Goal: Task Accomplishment & Management: Manage account settings

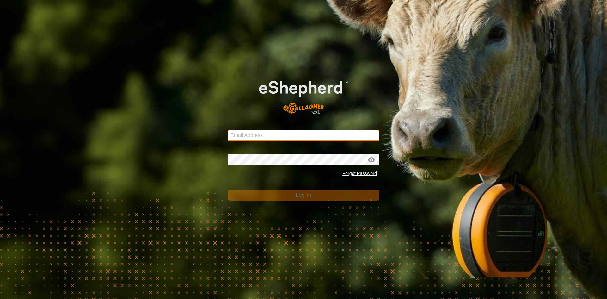
type input "hawes8605@gmail.com"
click at [283, 135] on input "hawes8605@gmail.com" at bounding box center [304, 135] width 152 height 11
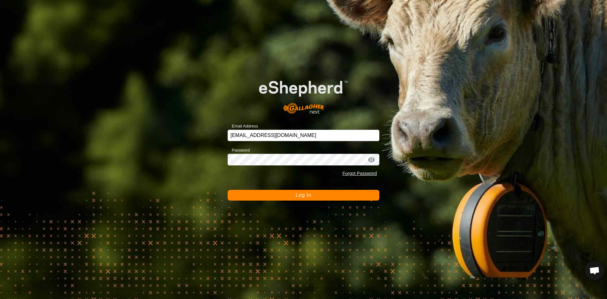
click at [310, 197] on span "Log In" at bounding box center [303, 194] width 15 height 5
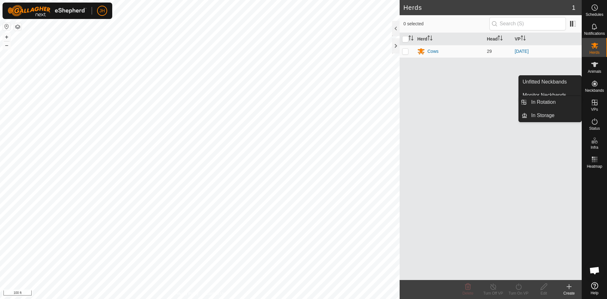
click at [595, 104] on icon at bounding box center [595, 103] width 6 height 6
click at [559, 104] on link "In Rotation" at bounding box center [555, 102] width 54 height 13
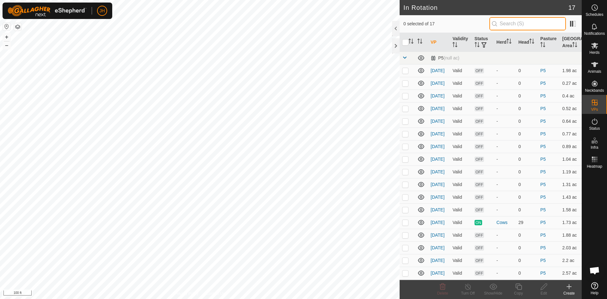
click at [512, 26] on input "text" at bounding box center [528, 23] width 77 height 13
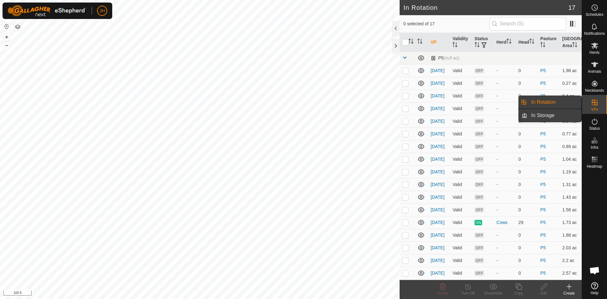
click at [554, 115] on link "In Storage" at bounding box center [555, 115] width 54 height 13
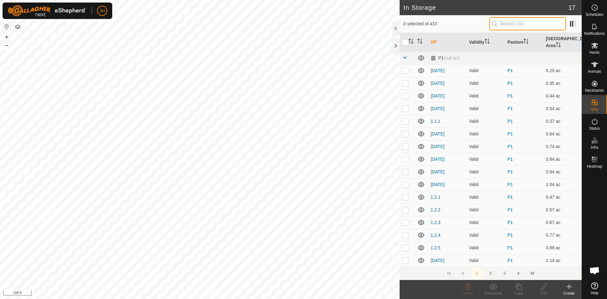
click at [502, 26] on input "text" at bounding box center [528, 23] width 77 height 13
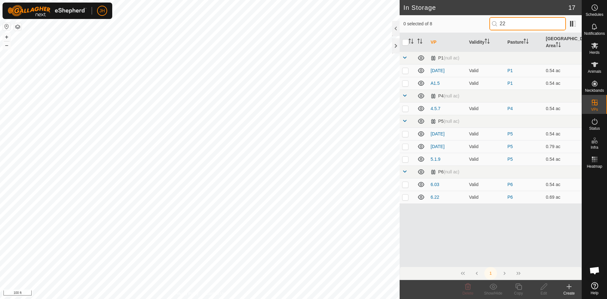
type input "2"
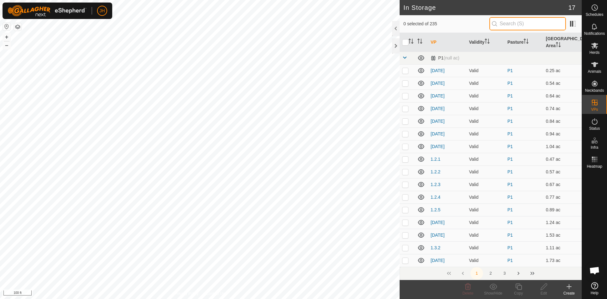
click at [490, 26] on p-iconfield at bounding box center [528, 23] width 77 height 13
click at [405, 55] on span at bounding box center [404, 57] width 5 height 5
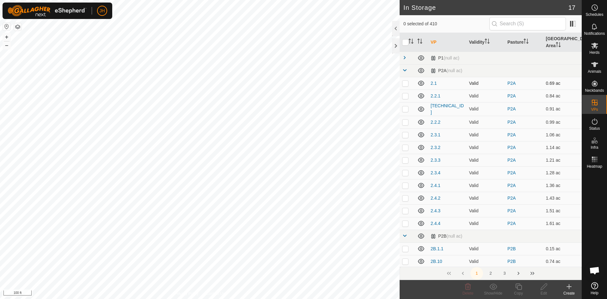
click at [406, 81] on p-checkbox at bounding box center [405, 83] width 6 height 5
checkbox input "true"
click at [405, 221] on p-checkbox at bounding box center [405, 223] width 6 height 5
checkbox input "true"
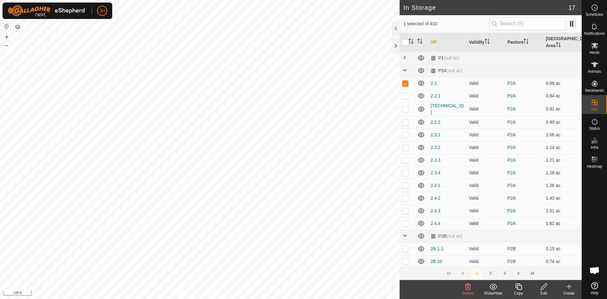
checkbox input "true"
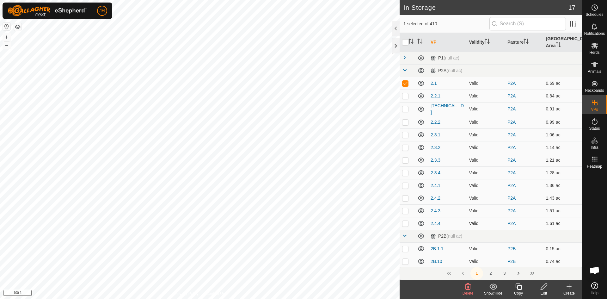
checkbox input "true"
click at [495, 293] on div "Show/Hide" at bounding box center [493, 289] width 25 height 19
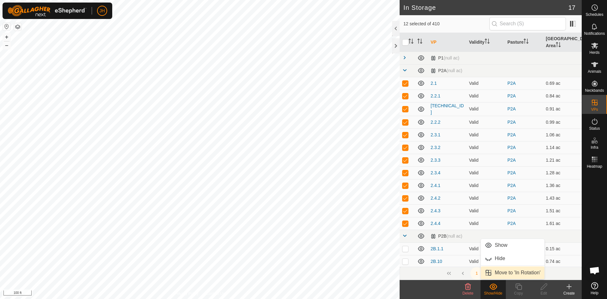
click at [498, 273] on link "Move to 'In Rotation'" at bounding box center [513, 272] width 64 height 13
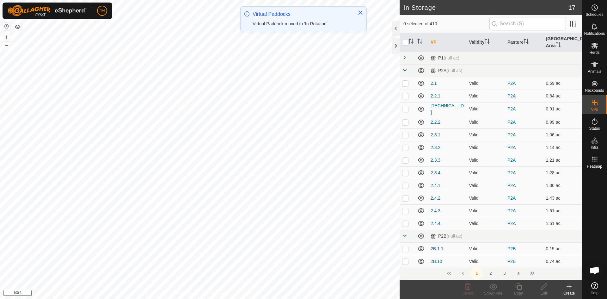
checkbox input "false"
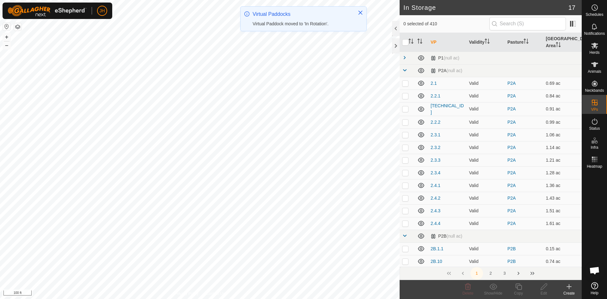
checkbox input "false"
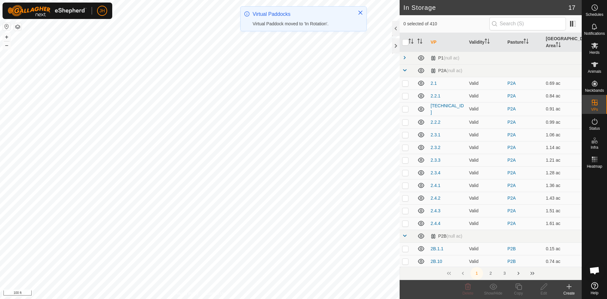
checkbox input "false"
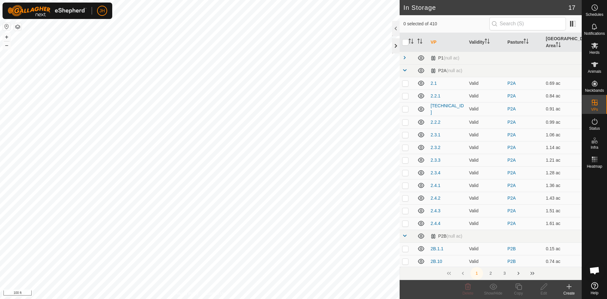
click at [397, 47] on div at bounding box center [396, 45] width 8 height 15
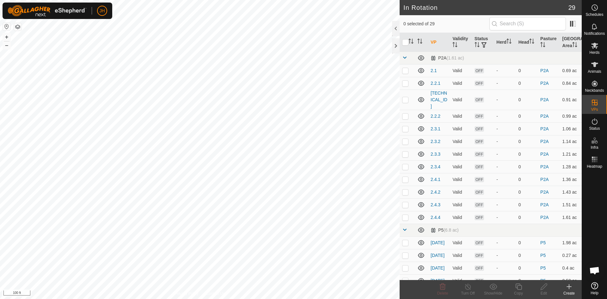
checkbox input "true"
click at [545, 287] on icon at bounding box center [544, 287] width 8 height 8
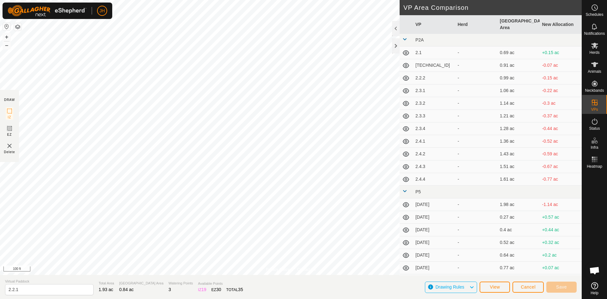
click at [18, 27] on button "button" at bounding box center [18, 27] width 8 height 8
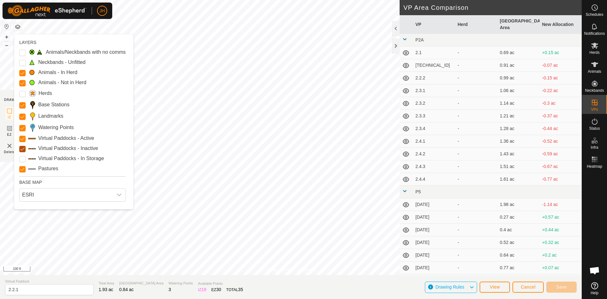
click at [22, 149] on Inactive "Virtual Paddocks - Inactive" at bounding box center [22, 149] width 6 height 6
click at [24, 150] on Inactive "Virtual Paddocks - Inactive" at bounding box center [22, 149] width 6 height 6
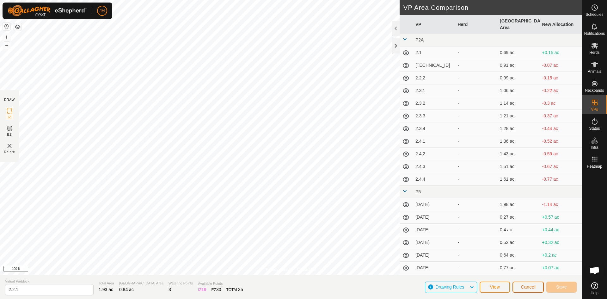
click at [526, 287] on span "Cancel" at bounding box center [528, 286] width 15 height 5
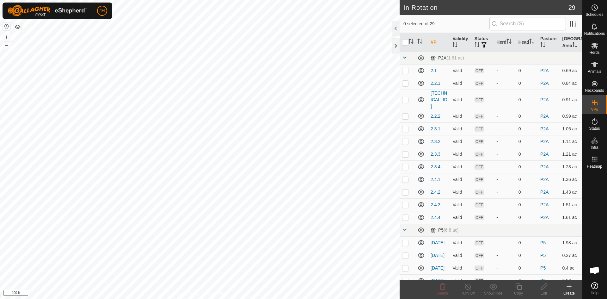
checkbox input "true"
click at [519, 288] on icon at bounding box center [519, 287] width 8 height 8
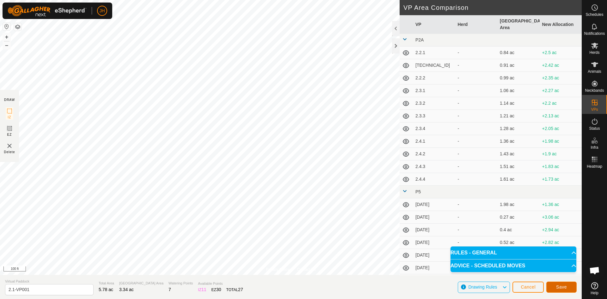
click at [567, 290] on button "Save" at bounding box center [561, 286] width 30 height 11
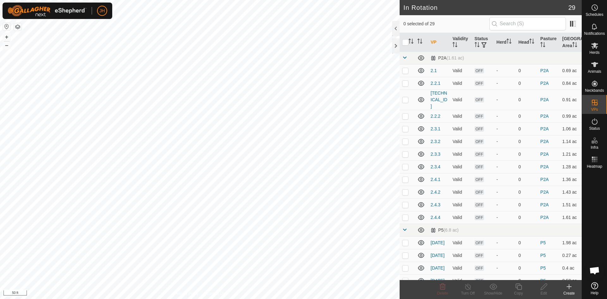
click at [571, 291] on div "Create" at bounding box center [569, 293] width 25 height 6
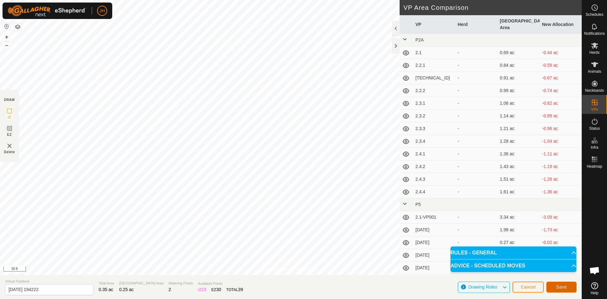
click at [562, 286] on span "Save" at bounding box center [561, 286] width 11 height 5
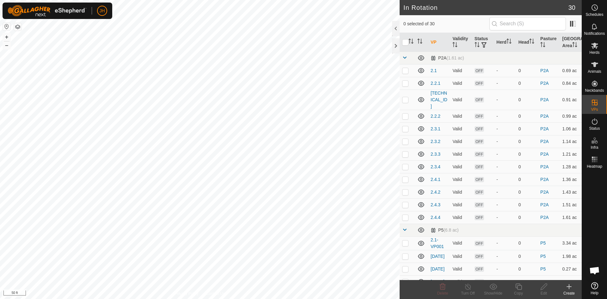
checkbox input "true"
click at [545, 289] on icon at bounding box center [544, 287] width 8 height 8
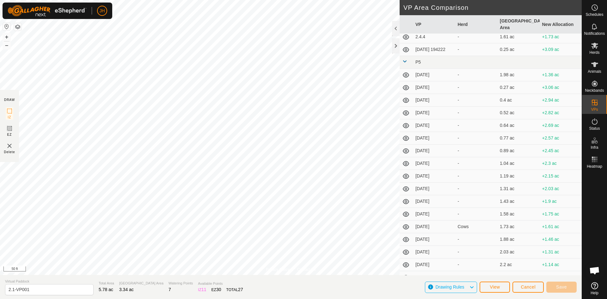
scroll to position [158, 0]
drag, startPoint x: 36, startPoint y: 289, endPoint x: 24, endPoint y: 289, distance: 12.0
click at [18, 290] on input "2.1-VP001" at bounding box center [49, 289] width 89 height 11
type input "[DATE]"
click at [558, 286] on span "Save" at bounding box center [561, 286] width 11 height 5
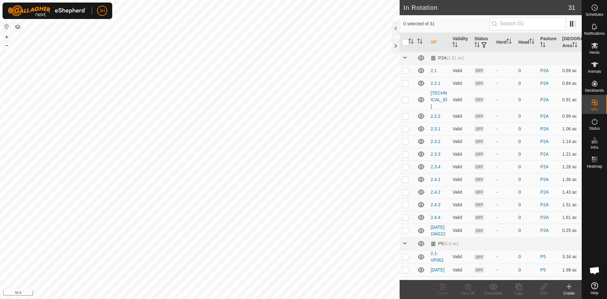
checkbox input "true"
click at [545, 291] on div "Edit" at bounding box center [543, 293] width 25 height 6
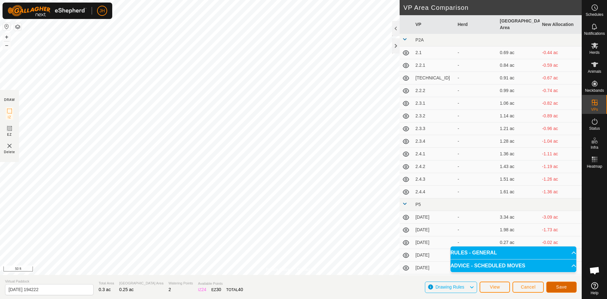
click at [565, 287] on span "Save" at bounding box center [561, 286] width 11 height 5
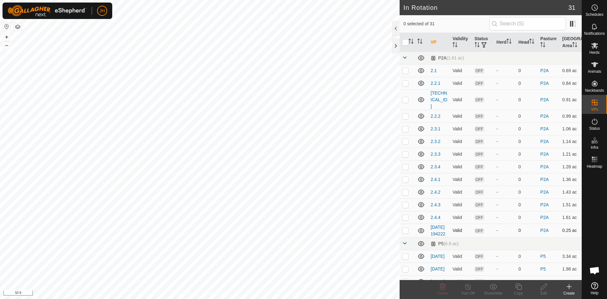
checkbox input "true"
checkbox input "false"
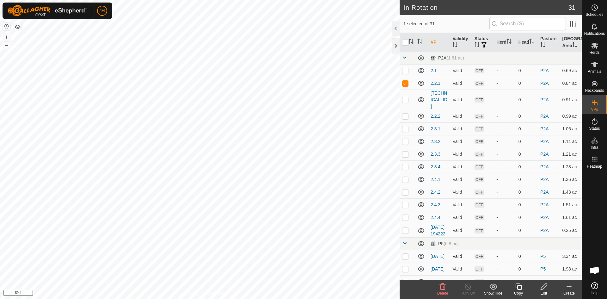
checkbox input "true"
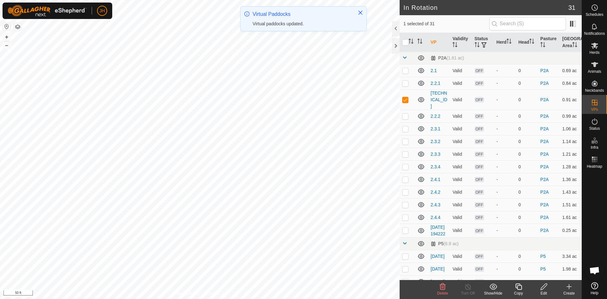
checkbox input "false"
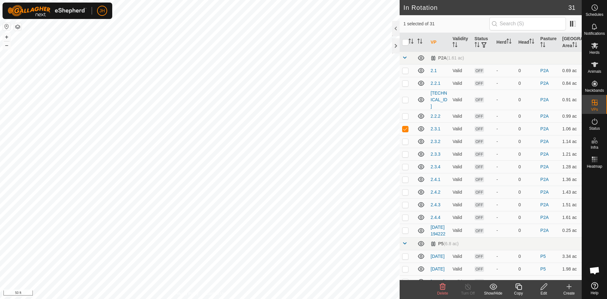
checkbox input "false"
checkbox input "true"
click at [543, 292] on div "Edit" at bounding box center [543, 293] width 25 height 6
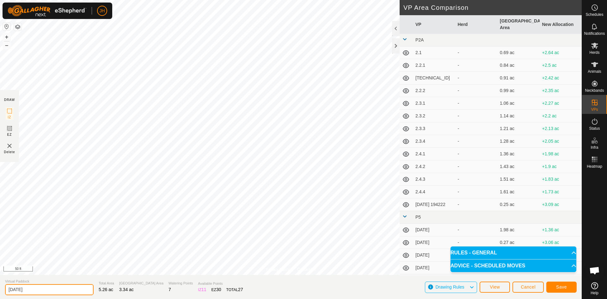
click at [9, 290] on input "[DATE]" at bounding box center [49, 289] width 89 height 11
type input "5.4 - 2.1"
click at [566, 287] on span "Save" at bounding box center [561, 286] width 11 height 5
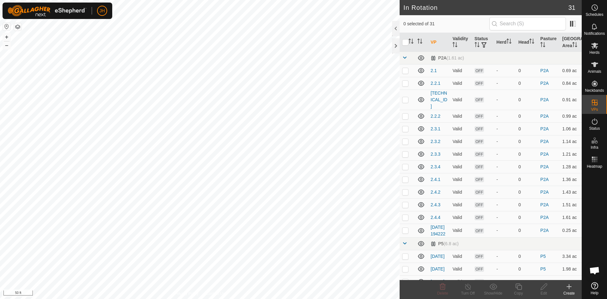
checkbox input "true"
click at [544, 288] on icon at bounding box center [544, 287] width 8 height 8
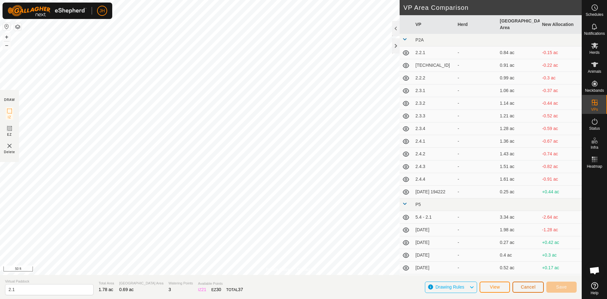
click at [524, 288] on span "Cancel" at bounding box center [528, 286] width 15 height 5
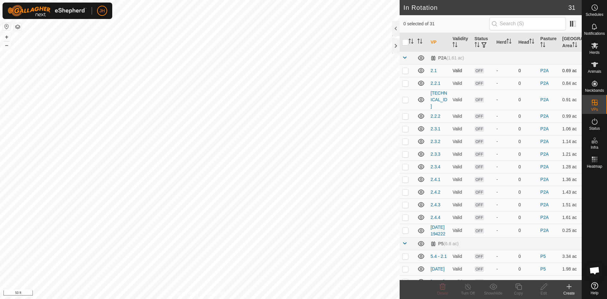
click at [406, 71] on p-checkbox at bounding box center [405, 70] width 6 height 5
checkbox input "true"
click at [541, 289] on icon at bounding box center [544, 286] width 6 height 6
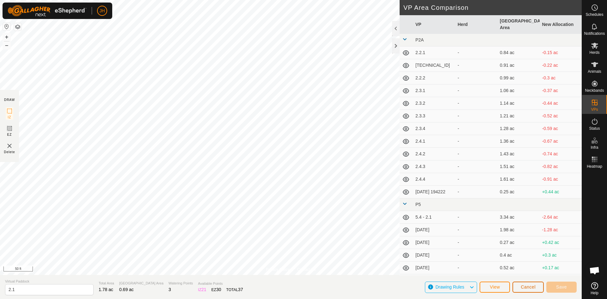
click at [534, 288] on span "Cancel" at bounding box center [528, 286] width 15 height 5
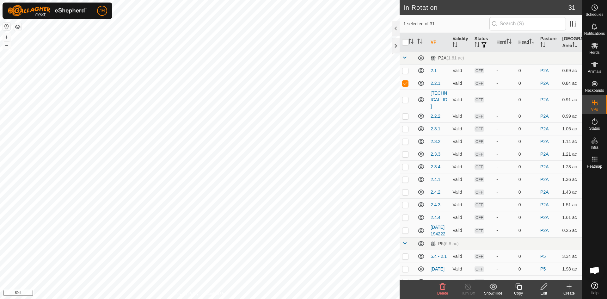
drag, startPoint x: 405, startPoint y: 85, endPoint x: 404, endPoint y: 78, distance: 6.9
click at [405, 84] on p-checkbox at bounding box center [405, 83] width 6 height 5
checkbox input "false"
click at [406, 72] on p-checkbox at bounding box center [405, 70] width 6 height 5
checkbox input "true"
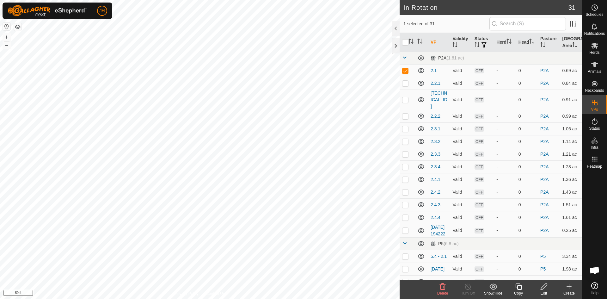
click at [520, 290] on icon at bounding box center [519, 287] width 8 height 8
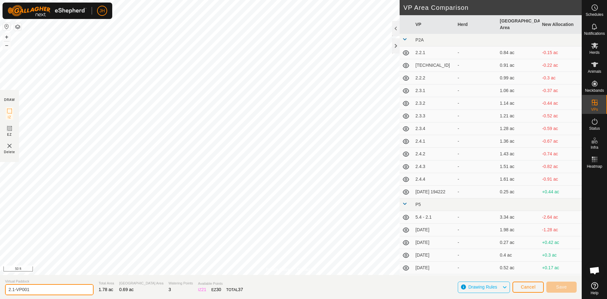
drag, startPoint x: 33, startPoint y: 291, endPoint x: 17, endPoint y: 290, distance: 16.1
click at [17, 290] on input "2.1-VP001" at bounding box center [49, 289] width 89 height 11
type input "2.1.2"
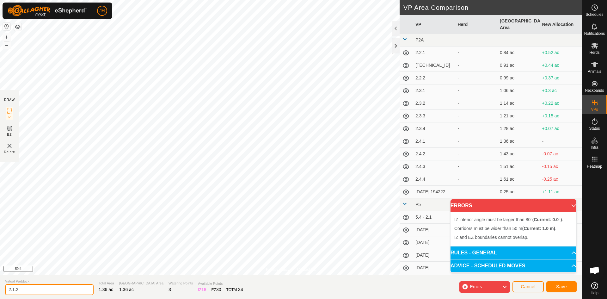
drag, startPoint x: 23, startPoint y: 290, endPoint x: 6, endPoint y: 290, distance: 17.1
click at [6, 290] on input "2.1.2" at bounding box center [49, 289] width 89 height 11
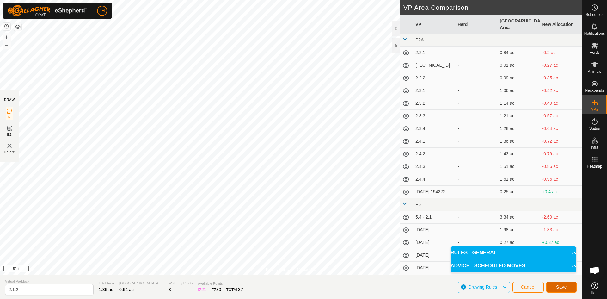
click at [555, 287] on button "Save" at bounding box center [561, 286] width 30 height 11
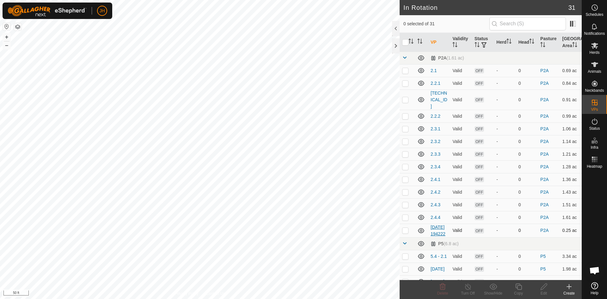
checkbox input "true"
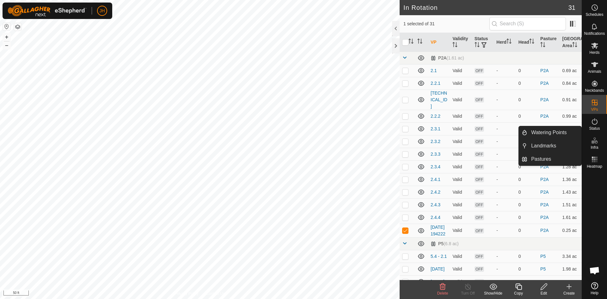
click at [596, 144] on icon at bounding box center [595, 141] width 8 height 8
click at [547, 161] on link "Pastures" at bounding box center [555, 159] width 54 height 13
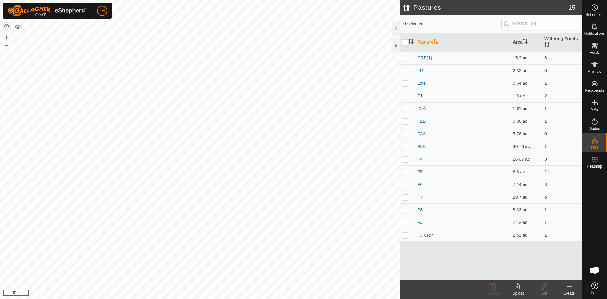
click at [407, 110] on p-checkbox at bounding box center [405, 108] width 6 height 5
checkbox input "false"
click at [406, 121] on p-checkbox at bounding box center [405, 121] width 6 height 5
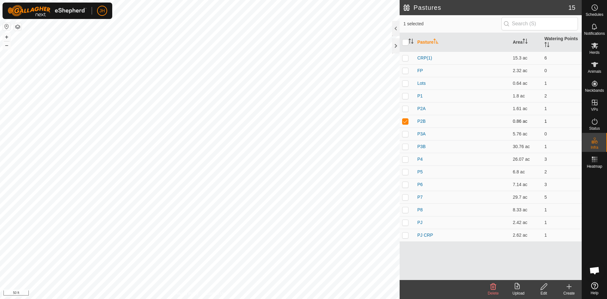
checkbox input "false"
click at [405, 109] on p-checkbox at bounding box center [405, 108] width 6 height 5
checkbox input "true"
click at [544, 290] on div "Edit" at bounding box center [543, 293] width 25 height 6
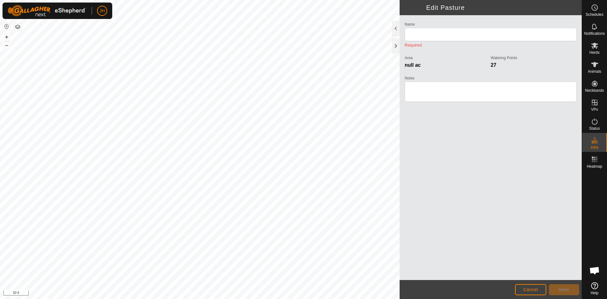
type input "P2A"
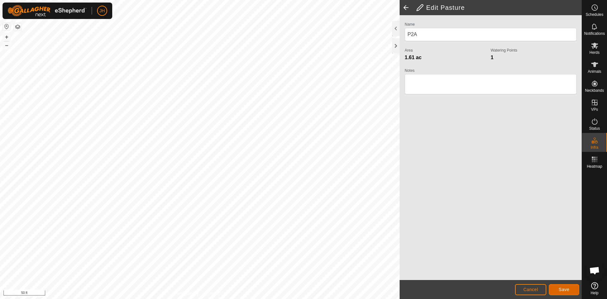
click at [565, 290] on span "Save" at bounding box center [564, 289] width 11 height 5
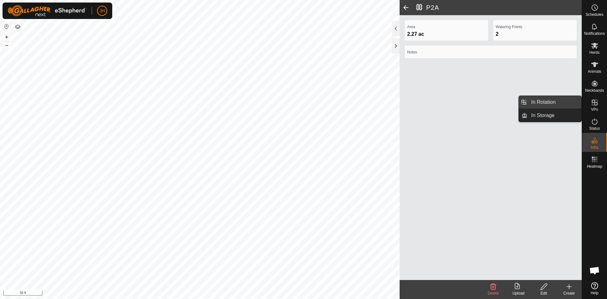
click at [562, 103] on link "In Rotation" at bounding box center [555, 102] width 54 height 13
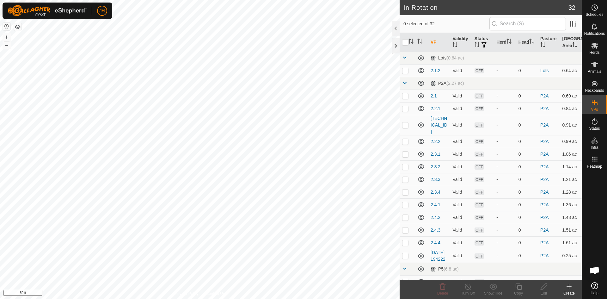
checkbox input "true"
checkbox input "false"
click at [545, 291] on div "Edit" at bounding box center [543, 293] width 25 height 6
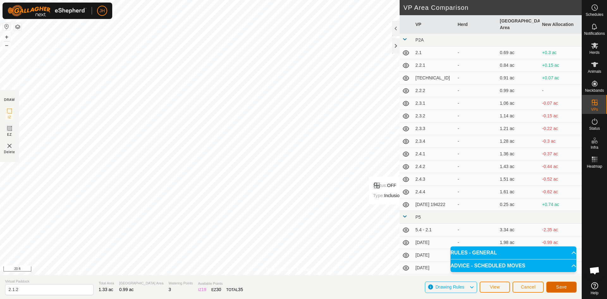
click at [560, 287] on span "Save" at bounding box center [561, 286] width 11 height 5
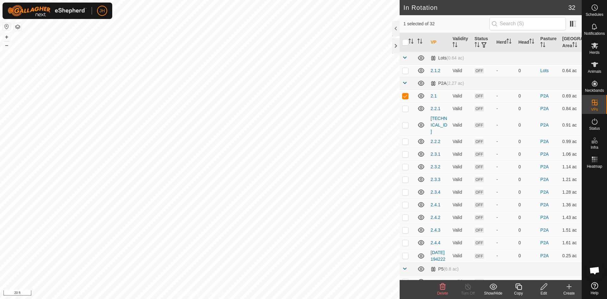
checkbox input "false"
click at [406, 109] on p-checkbox at bounding box center [405, 108] width 6 height 5
checkbox input "false"
click at [406, 123] on p-checkbox at bounding box center [405, 124] width 6 height 5
click at [406, 122] on p-checkbox at bounding box center [405, 124] width 6 height 5
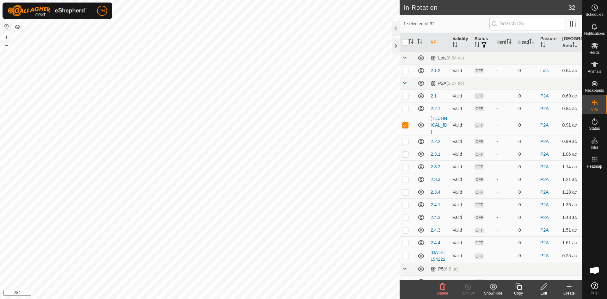
checkbox input "false"
click at [404, 139] on p-checkbox at bounding box center [405, 141] width 6 height 5
checkbox input "true"
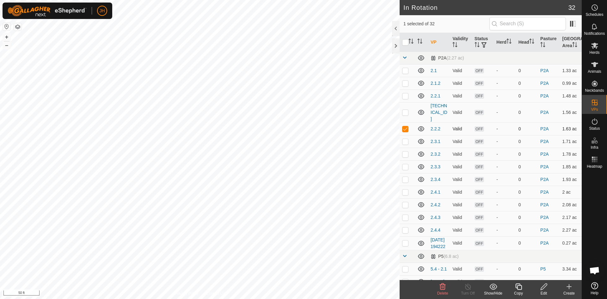
click at [405, 126] on p-checkbox at bounding box center [405, 128] width 6 height 5
checkbox input "false"
click at [403, 110] on p-checkbox at bounding box center [405, 112] width 6 height 5
checkbox input "false"
click at [405, 85] on p-checkbox at bounding box center [405, 83] width 6 height 5
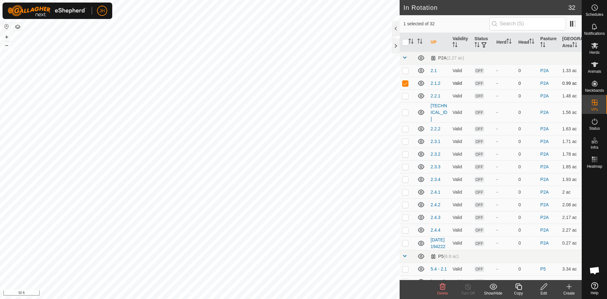
click at [407, 85] on p-checkbox at bounding box center [405, 83] width 6 height 5
click at [406, 85] on p-checkbox at bounding box center [405, 83] width 6 height 5
checkbox input "true"
click at [546, 291] on div "Edit" at bounding box center [543, 293] width 25 height 6
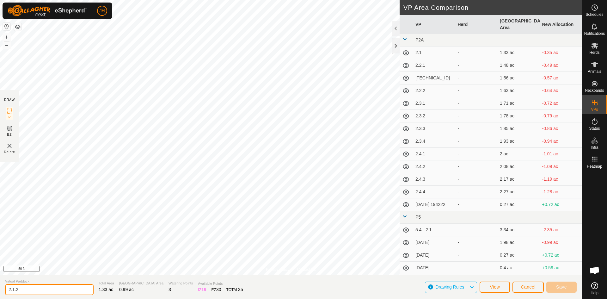
click at [40, 289] on input "2.1.2" at bounding box center [49, 289] width 89 height 11
type input "[DATE]"
click at [563, 287] on span "Save" at bounding box center [561, 286] width 11 height 5
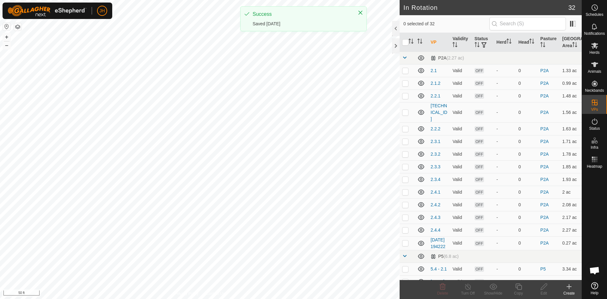
checkbox input "true"
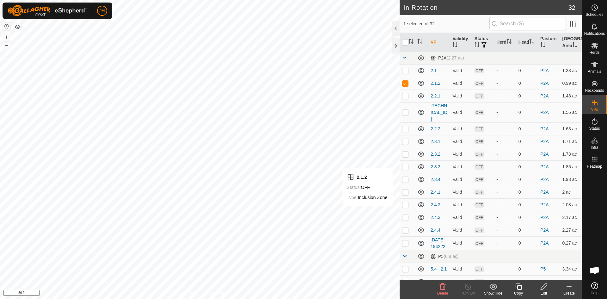
click at [519, 288] on icon at bounding box center [519, 287] width 8 height 8
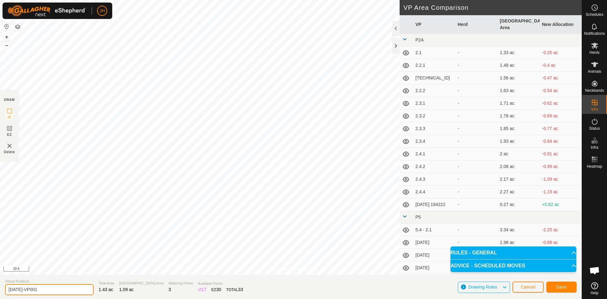
drag, startPoint x: 43, startPoint y: 289, endPoint x: 19, endPoint y: 288, distance: 23.4
click at [19, 288] on input "[DATE]-VP001" at bounding box center [49, 289] width 89 height 11
type input "[DATE]"
click at [567, 287] on button "Save" at bounding box center [561, 286] width 30 height 11
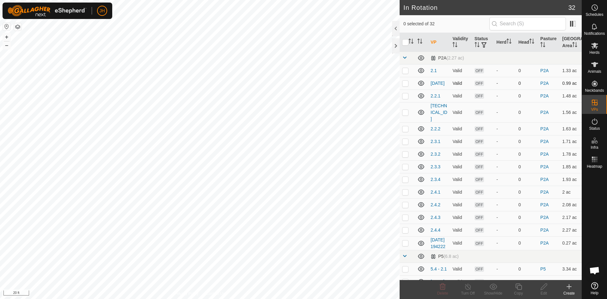
checkbox input "true"
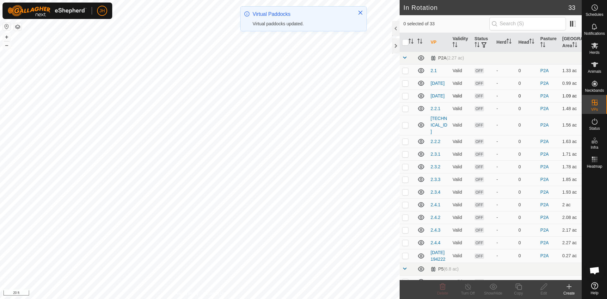
click at [407, 97] on p-checkbox at bounding box center [405, 95] width 6 height 5
checkbox input "true"
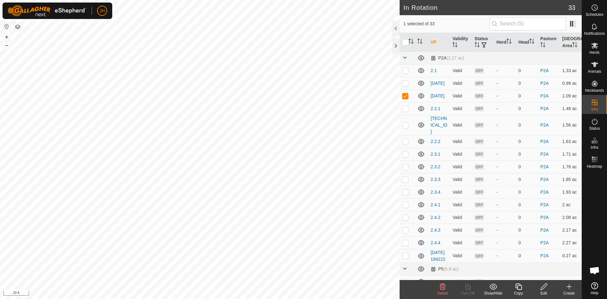
click at [545, 287] on icon at bounding box center [544, 287] width 8 height 8
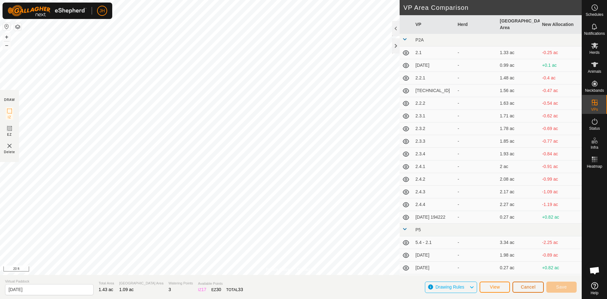
click at [530, 289] on span "Cancel" at bounding box center [528, 286] width 15 height 5
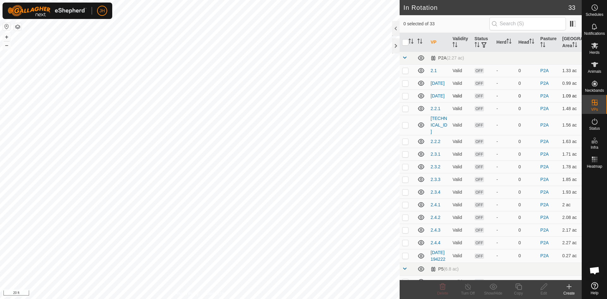
click at [407, 96] on p-checkbox at bounding box center [405, 95] width 6 height 5
checkbox input "true"
click at [518, 289] on icon at bounding box center [518, 286] width 6 height 6
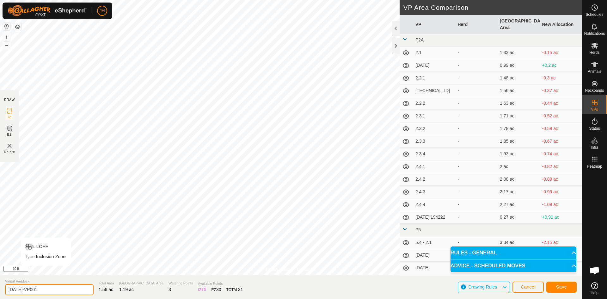
click at [42, 289] on input "[DATE]-VP001" at bounding box center [49, 289] width 89 height 11
type input "[DATE]"
click at [559, 285] on span "Save" at bounding box center [561, 286] width 11 height 5
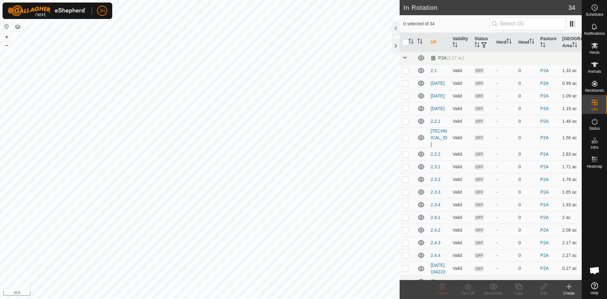
checkbox input "true"
click at [544, 289] on icon at bounding box center [544, 287] width 8 height 8
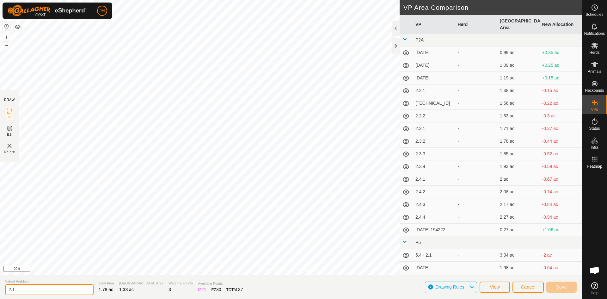
click at [18, 289] on input "2.1" at bounding box center [49, 289] width 89 height 11
click at [13, 290] on input "2..04" at bounding box center [49, 289] width 89 height 11
click at [53, 290] on input "[DATE]" at bounding box center [49, 289] width 89 height 13
type input "[DATE]"
click at [570, 287] on button "Save" at bounding box center [561, 286] width 30 height 11
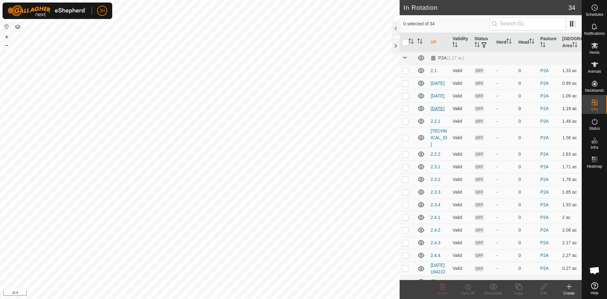
click at [437, 109] on link "[DATE]" at bounding box center [438, 108] width 14 height 5
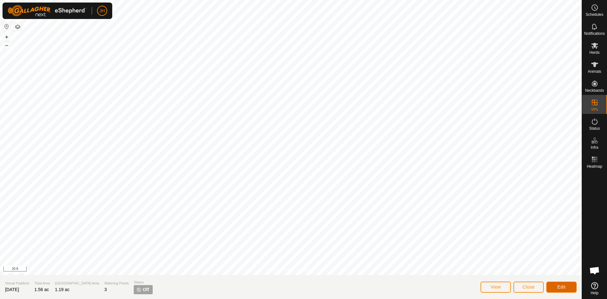
click at [560, 285] on span "Edit" at bounding box center [562, 286] width 8 height 5
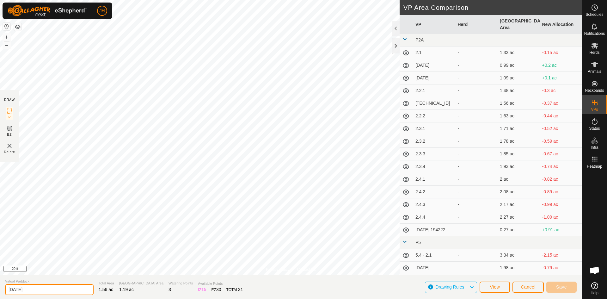
click at [41, 287] on input "[DATE]" at bounding box center [49, 289] width 89 height 11
type input "[DATE]"
click at [558, 287] on span "Save" at bounding box center [561, 286] width 11 height 5
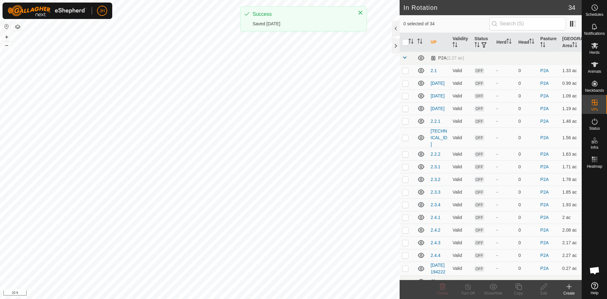
checkbox input "true"
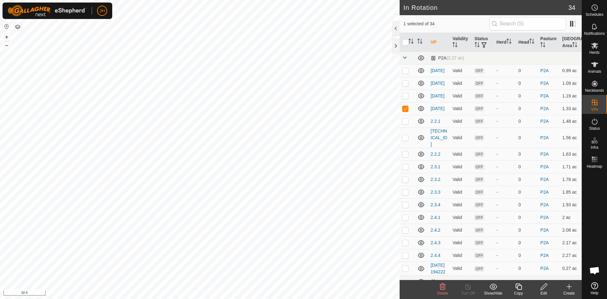
click at [546, 289] on icon at bounding box center [544, 287] width 8 height 8
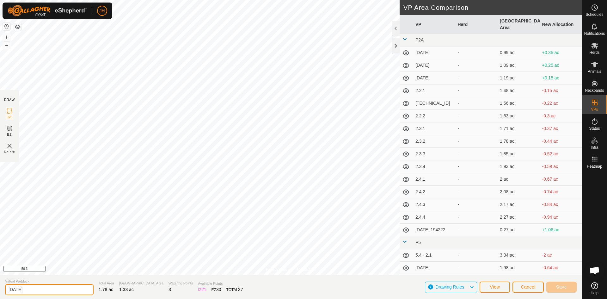
click at [40, 289] on input "[DATE]" at bounding box center [49, 289] width 89 height 11
type input "[DATE]"
click at [566, 288] on span "Save" at bounding box center [561, 286] width 11 height 5
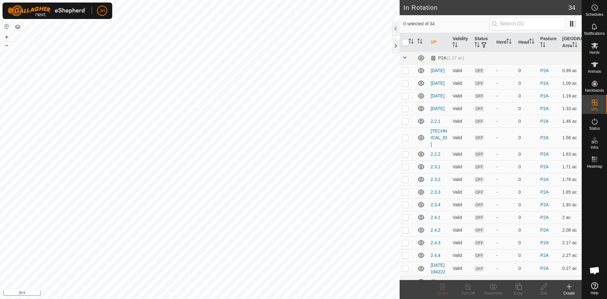
checkbox input "true"
click at [544, 291] on div "Edit" at bounding box center [543, 293] width 25 height 6
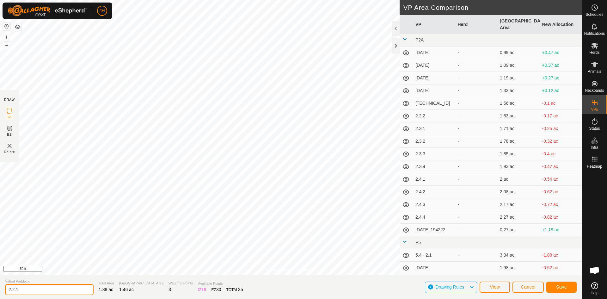
click at [21, 290] on input "2.2.1" at bounding box center [49, 289] width 89 height 11
type input "[DATE]"
click at [564, 289] on span "Save" at bounding box center [561, 286] width 11 height 5
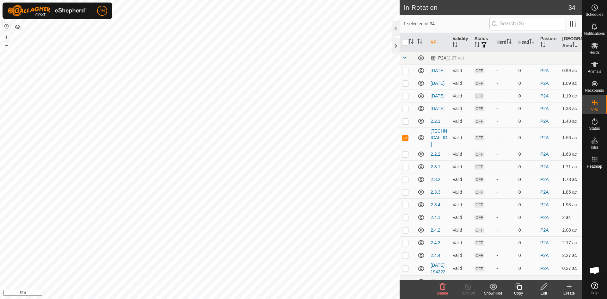
checkbox input "true"
click at [544, 288] on icon at bounding box center [544, 287] width 8 height 8
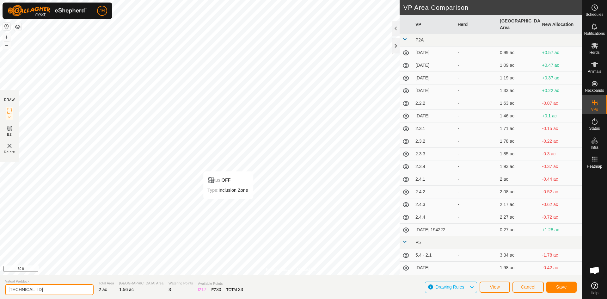
click at [39, 291] on input "[TECHNICAL_ID]" at bounding box center [49, 289] width 89 height 11
type input "[DATE]"
click at [559, 288] on span "Save" at bounding box center [561, 286] width 11 height 5
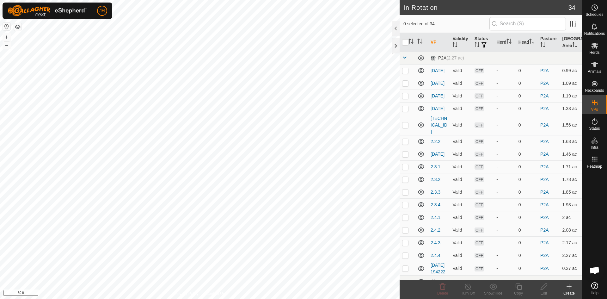
checkbox input "true"
click at [545, 290] on div "Edit" at bounding box center [543, 293] width 25 height 6
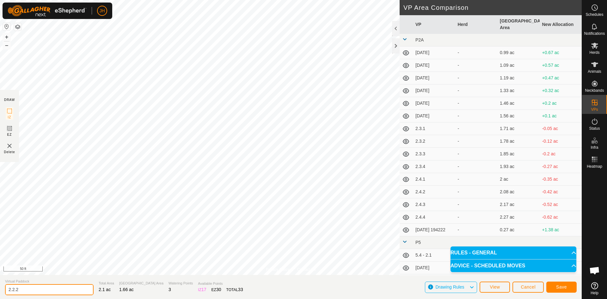
click at [25, 289] on input "2.2.2" at bounding box center [49, 289] width 89 height 11
type input "[DATE]"
click at [569, 291] on button "Save" at bounding box center [561, 286] width 30 height 11
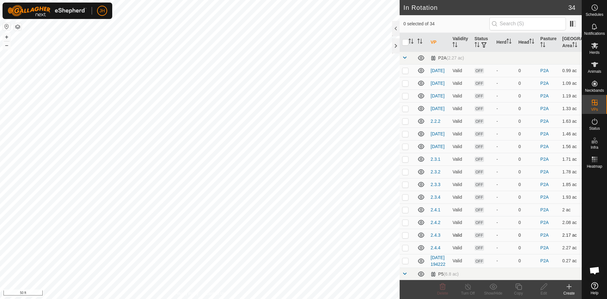
checkbox input "true"
click at [542, 291] on div "Edit" at bounding box center [543, 293] width 25 height 6
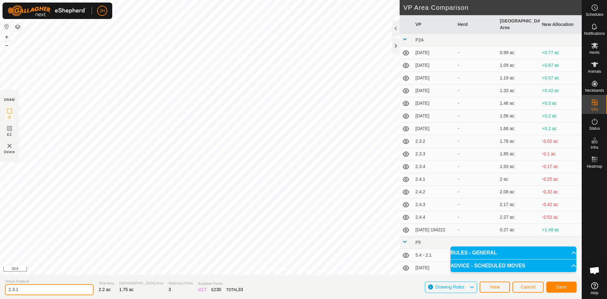
click at [20, 291] on input "2.3.1" at bounding box center [49, 289] width 89 height 11
type input "[DATE]"
click at [567, 287] on button "Save" at bounding box center [561, 286] width 30 height 11
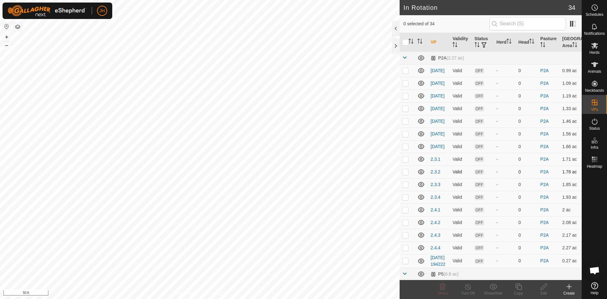
checkbox input "true"
click at [544, 290] on div "Edit" at bounding box center [543, 293] width 25 height 6
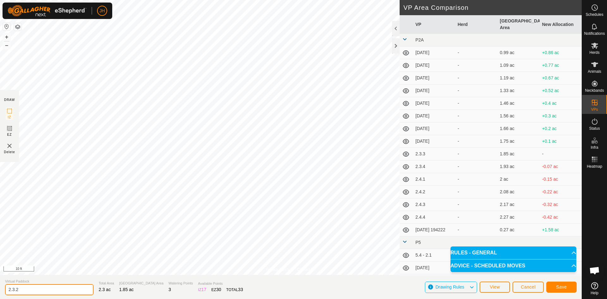
click at [40, 291] on input "2.3.2" at bounding box center [49, 289] width 89 height 11
type input "[DATE]"
click at [566, 288] on span "Save" at bounding box center [561, 286] width 11 height 5
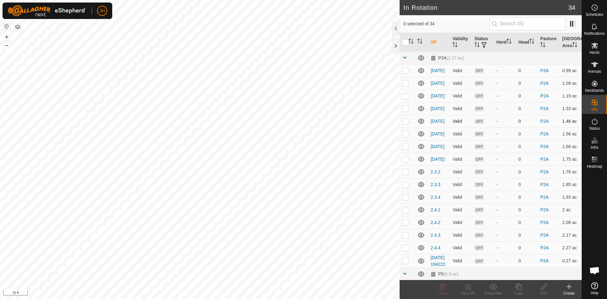
checkbox input "true"
click at [442, 290] on div "Delete" at bounding box center [442, 293] width 25 height 6
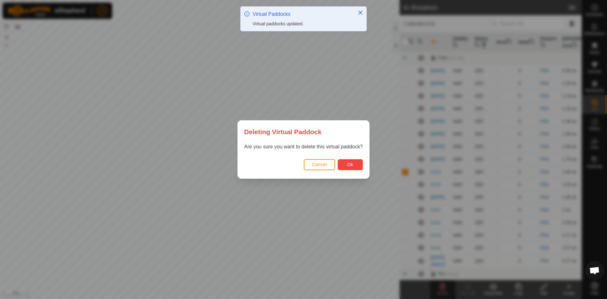
click at [354, 167] on button "Ok" at bounding box center [350, 164] width 25 height 11
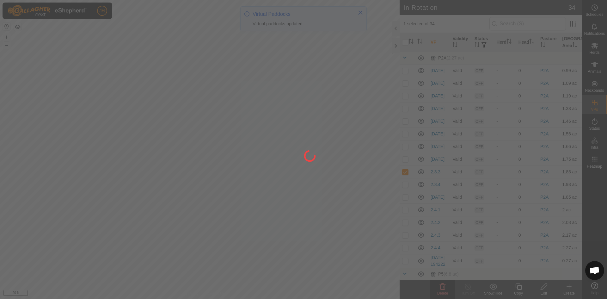
checkbox input "false"
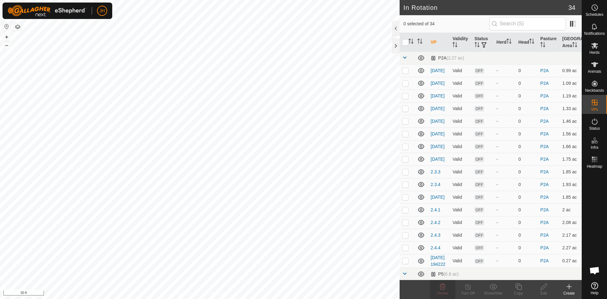
checkbox input "true"
click at [545, 290] on div "Edit" at bounding box center [543, 293] width 25 height 6
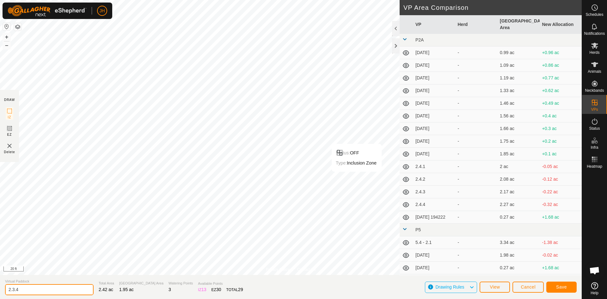
click at [32, 289] on input "2.3.4" at bounding box center [49, 289] width 89 height 11
type input "[DATE]"
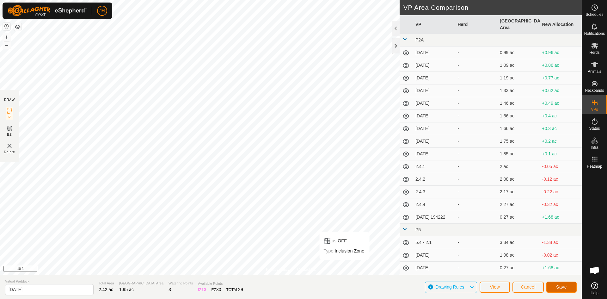
click at [563, 287] on span "Save" at bounding box center [561, 286] width 11 height 5
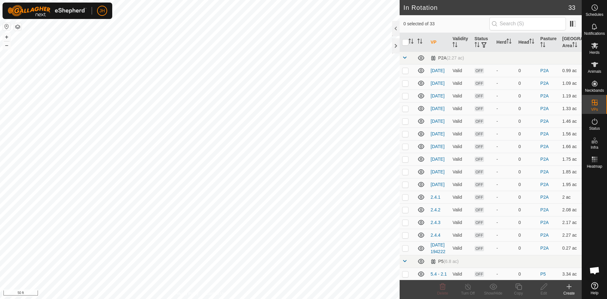
checkbox input "true"
click at [545, 292] on div "Edit" at bounding box center [543, 293] width 25 height 6
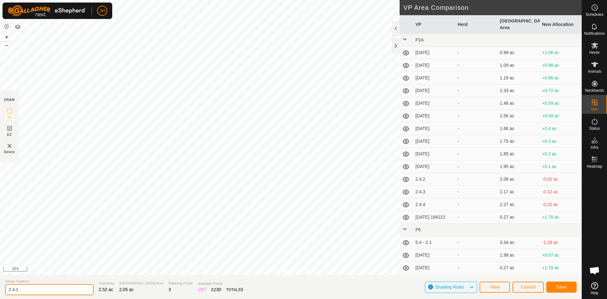
drag, startPoint x: 20, startPoint y: 289, endPoint x: 29, endPoint y: 288, distance: 9.5
click at [20, 289] on input "2.4.1" at bounding box center [49, 289] width 89 height 11
type input "[DATE]"
click at [565, 288] on span "Save" at bounding box center [561, 286] width 11 height 5
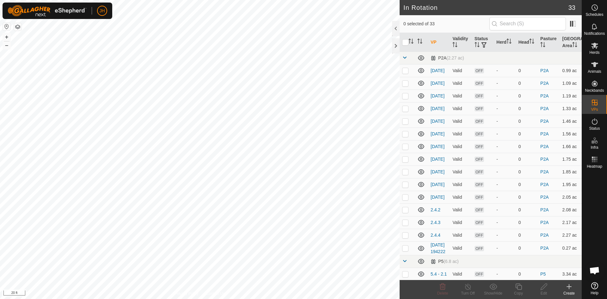
checkbox input "true"
click at [444, 291] on span "Delete" at bounding box center [442, 293] width 11 height 4
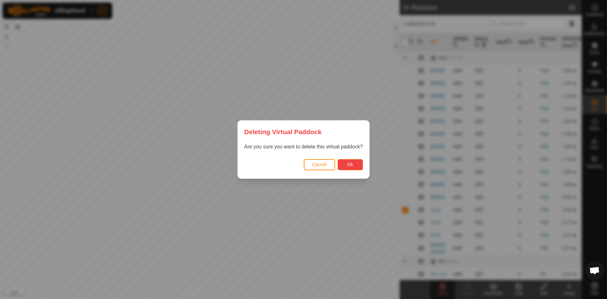
click at [353, 165] on button "Ok" at bounding box center [350, 164] width 25 height 11
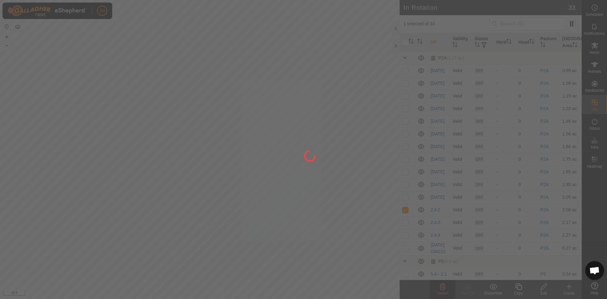
checkbox input "false"
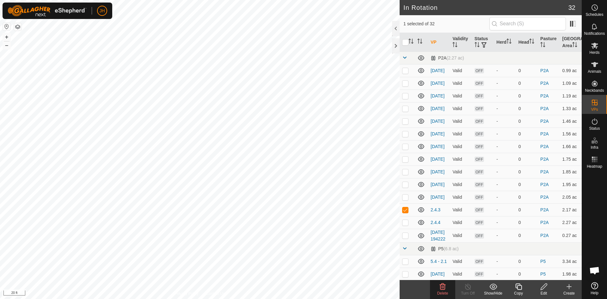
checkbox input "true"
click at [544, 288] on icon at bounding box center [544, 287] width 8 height 8
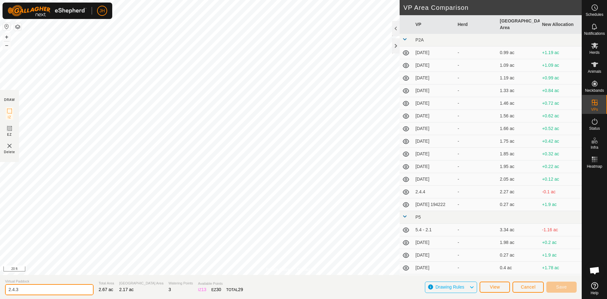
click at [55, 289] on input "2.4.3" at bounding box center [49, 289] width 89 height 11
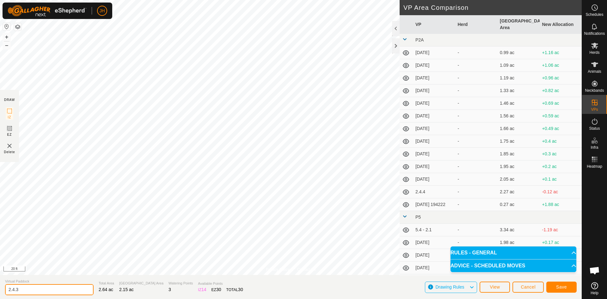
click at [26, 290] on input "2.4.3" at bounding box center [49, 289] width 89 height 11
type input "[DATE]"
click at [565, 286] on span "Save" at bounding box center [561, 286] width 11 height 5
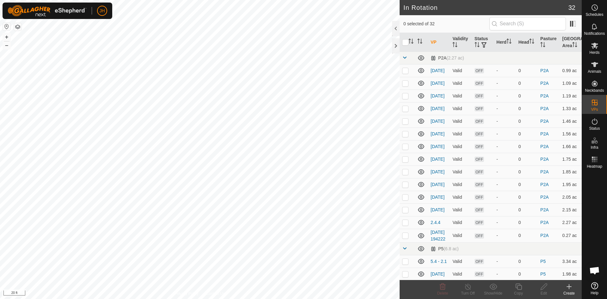
checkbox input "true"
click at [545, 290] on icon at bounding box center [544, 287] width 8 height 8
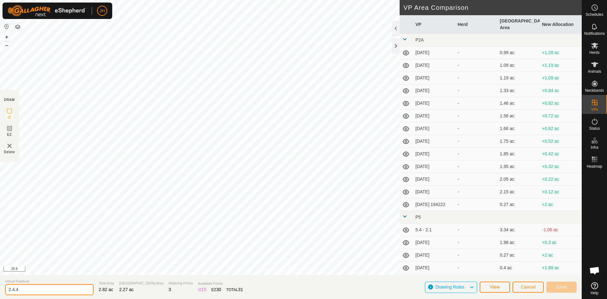
click at [75, 291] on input "2.4.4" at bounding box center [49, 289] width 89 height 11
click at [568, 288] on button "Save" at bounding box center [561, 286] width 30 height 11
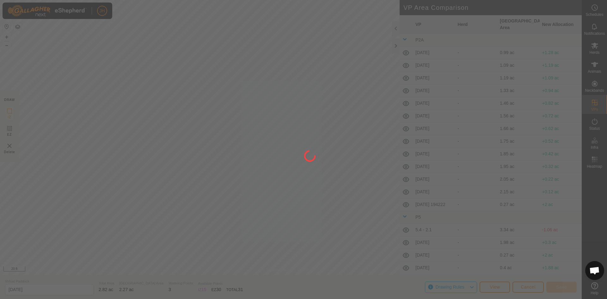
type input "2.4.4"
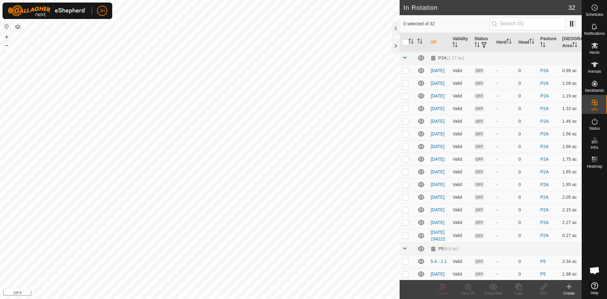
checkbox input "true"
click at [520, 291] on div "Copy" at bounding box center [518, 293] width 25 height 6
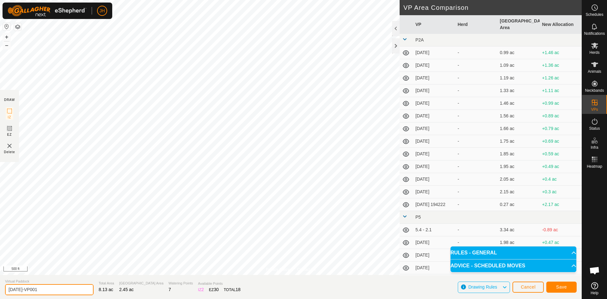
drag, startPoint x: 45, startPoint y: 289, endPoint x: 7, endPoint y: 285, distance: 38.5
click at [3, 291] on section "Virtual Paddock [DATE]-VP001 Total Area 8.13 ac Grazing Area 2.45 ac Watering P…" at bounding box center [291, 287] width 582 height 24
type input "2.4 - 7.4"
click at [563, 286] on span "Save" at bounding box center [561, 286] width 11 height 5
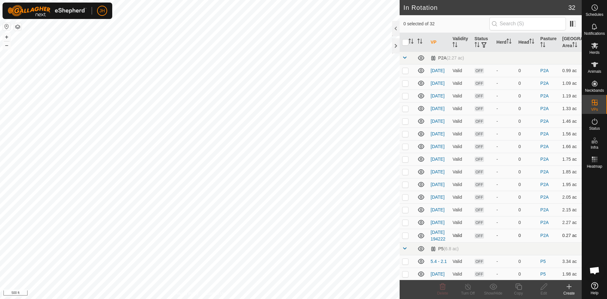
click at [407, 238] on p-checkbox at bounding box center [405, 235] width 6 height 5
checkbox input "true"
click at [570, 289] on icon at bounding box center [569, 287] width 8 height 8
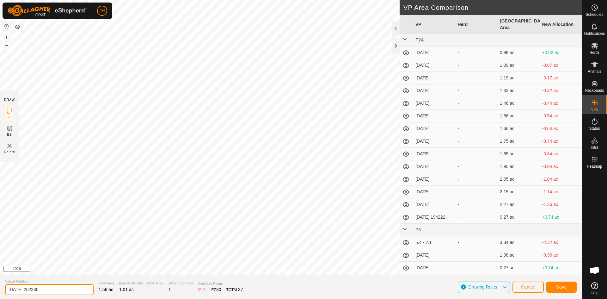
drag, startPoint x: 51, startPoint y: 291, endPoint x: 35, endPoint y: 279, distance: 19.9
click at [4, 289] on section "Virtual Paddock [DATE] 202330 Total Area 1.56 ac Grazing Area 1.01 ac Watering …" at bounding box center [291, 287] width 582 height 24
type input "7.4.1"
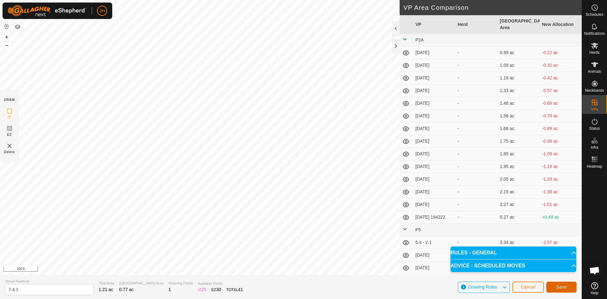
click at [557, 289] on span "Save" at bounding box center [561, 286] width 11 height 5
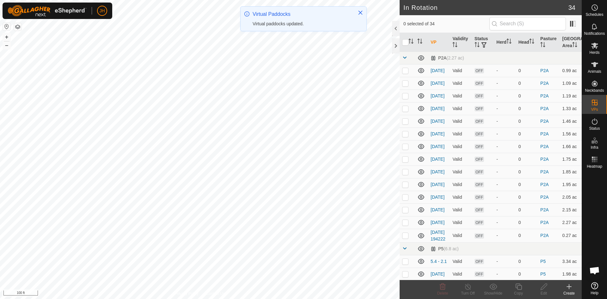
checkbox input "true"
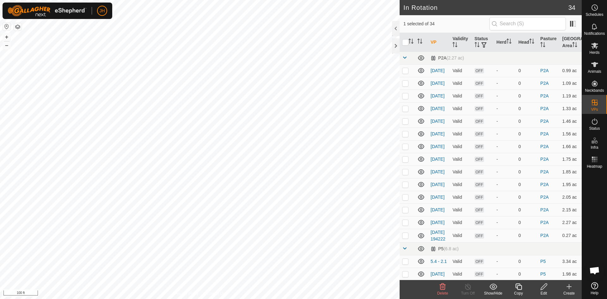
click at [544, 291] on div "Edit" at bounding box center [543, 293] width 25 height 6
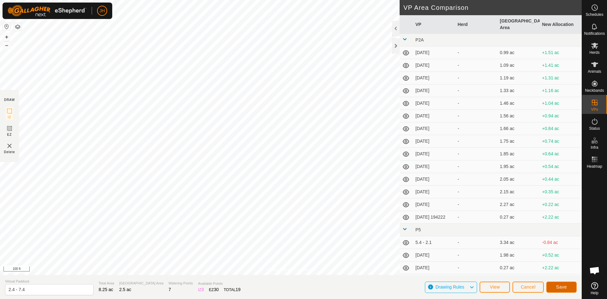
click at [560, 287] on span "Save" at bounding box center [561, 286] width 11 height 5
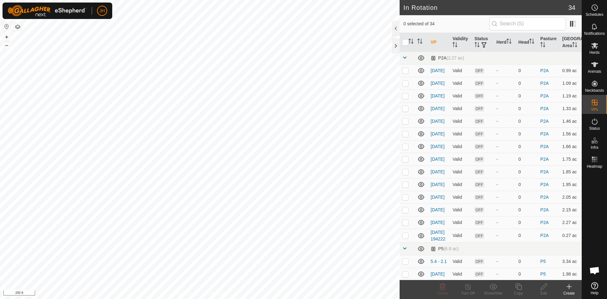
click at [20, 29] on button "button" at bounding box center [18, 27] width 8 height 8
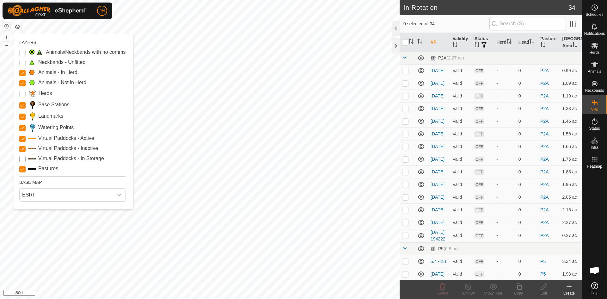
click at [20, 158] on Storage "Virtual Paddocks - In Storage" at bounding box center [22, 159] width 6 height 6
click at [23, 160] on Storage "Virtual Paddocks - In Storage" at bounding box center [22, 159] width 6 height 6
click at [17, 28] on button "button" at bounding box center [18, 27] width 8 height 8
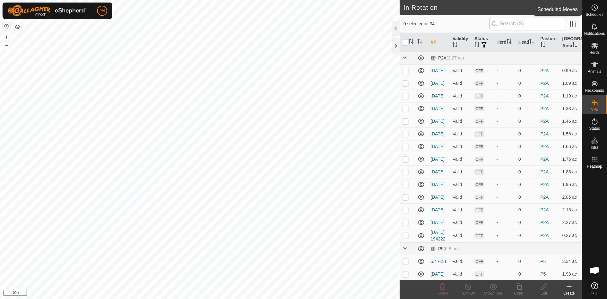
click at [598, 11] on es-schedule-vp-svg-icon at bounding box center [594, 8] width 11 height 10
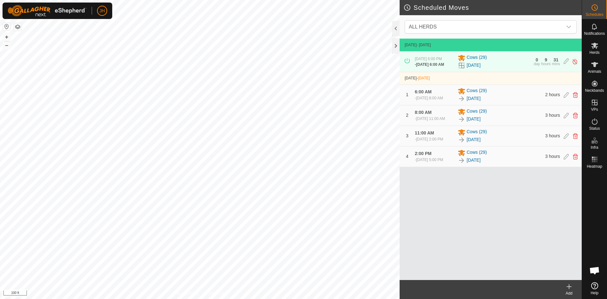
click at [570, 291] on div "Add" at bounding box center [569, 293] width 25 height 6
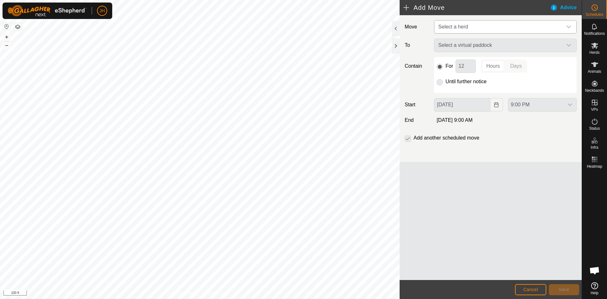
click at [463, 26] on span "Select a herd" at bounding box center [453, 26] width 30 height 5
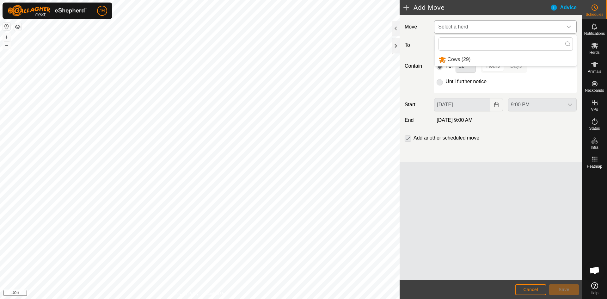
click at [453, 59] on li "Cows (29)" at bounding box center [506, 59] width 142 height 13
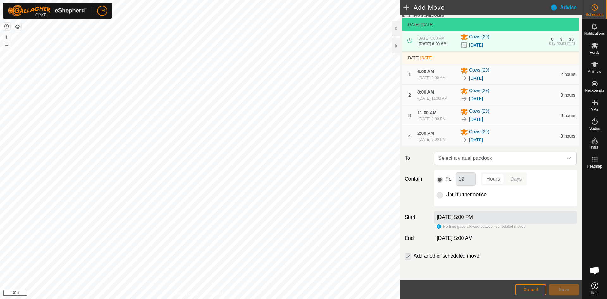
scroll to position [40, 0]
click at [521, 161] on span "Select a virtual paddock" at bounding box center [499, 158] width 127 height 13
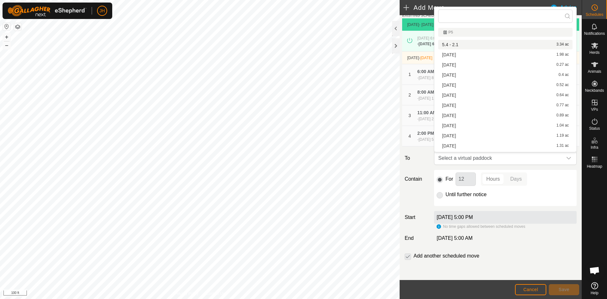
click at [459, 44] on li "5.4 - 2.1 3.34 ac" at bounding box center [505, 44] width 134 height 9
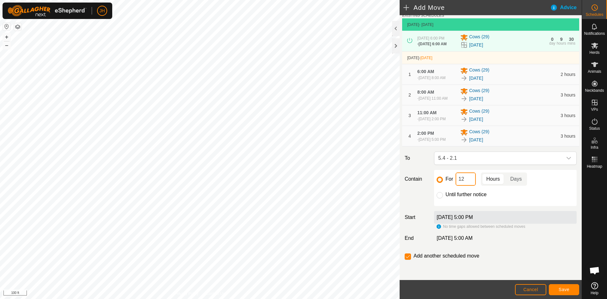
click at [472, 177] on input "12" at bounding box center [466, 178] width 20 height 13
type input "15"
click at [567, 292] on button "Save" at bounding box center [564, 289] width 30 height 11
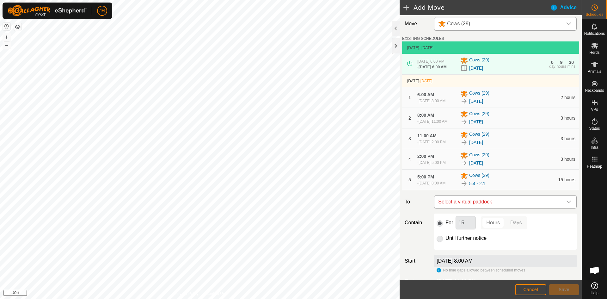
scroll to position [10, 0]
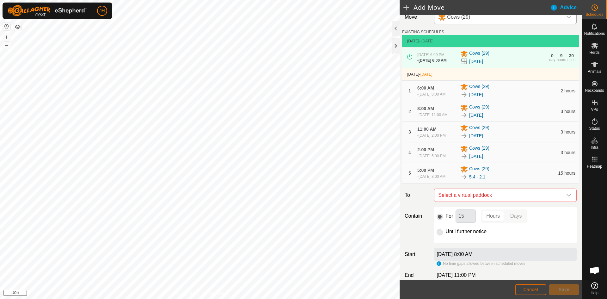
click at [538, 291] on span "Cancel" at bounding box center [530, 289] width 15 height 5
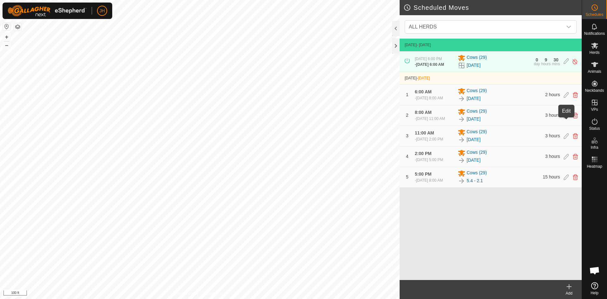
click at [566, 118] on icon at bounding box center [566, 116] width 5 height 6
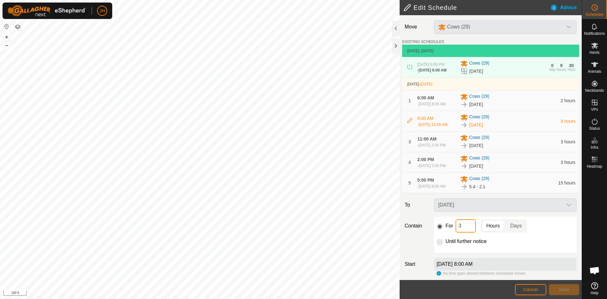
click at [469, 232] on input "3" at bounding box center [466, 225] width 20 height 13
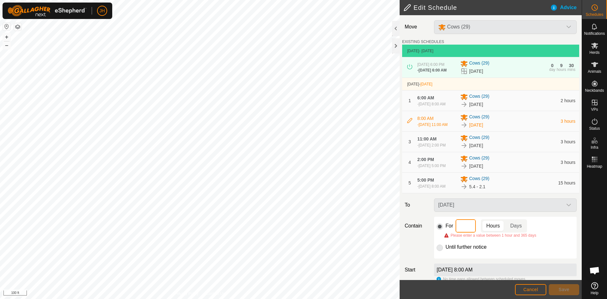
type input "2"
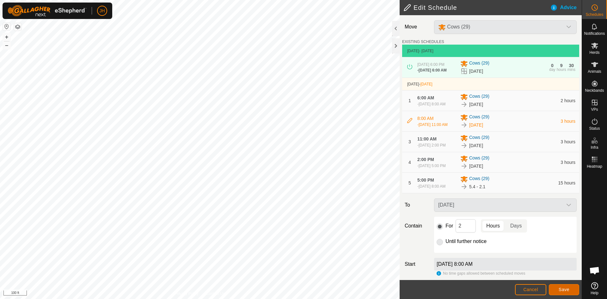
click at [565, 292] on button "Save" at bounding box center [564, 289] width 30 height 11
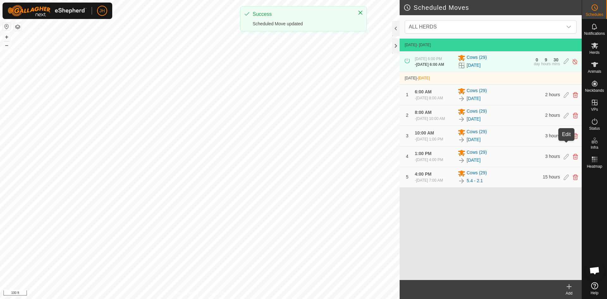
click at [567, 139] on icon at bounding box center [566, 136] width 5 height 6
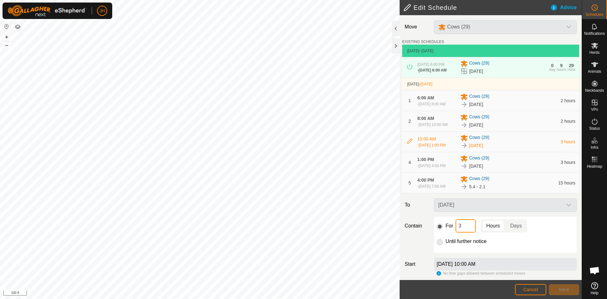
click at [469, 232] on input "3" at bounding box center [466, 225] width 20 height 13
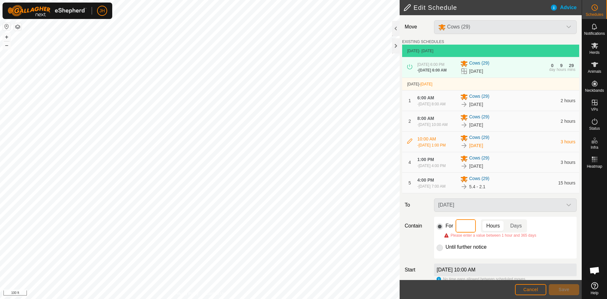
type input "2"
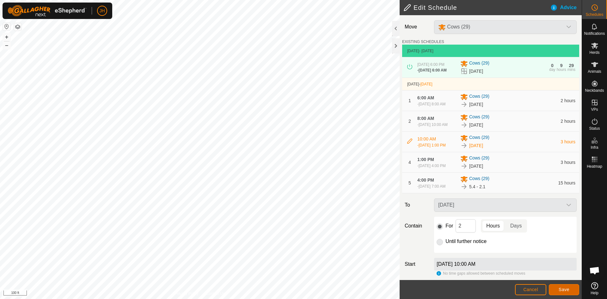
click at [566, 293] on button "Save" at bounding box center [564, 289] width 30 height 11
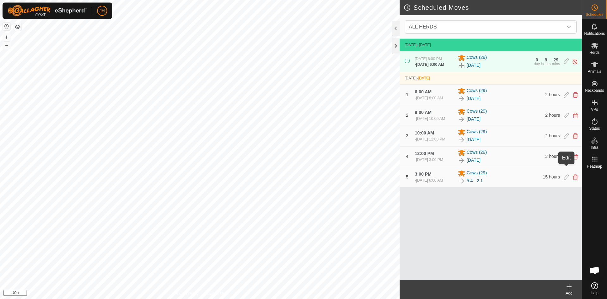
click at [566, 159] on icon at bounding box center [566, 157] width 5 height 6
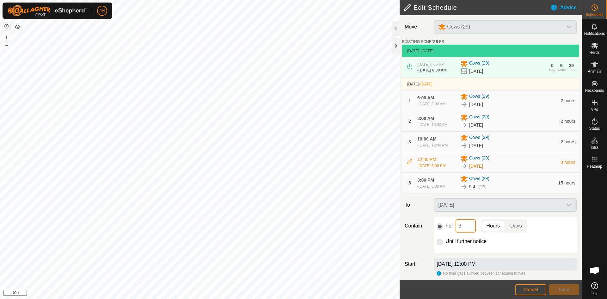
click at [468, 232] on input "3" at bounding box center [466, 225] width 20 height 13
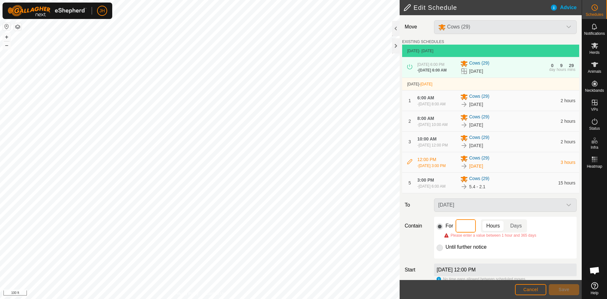
type input "2"
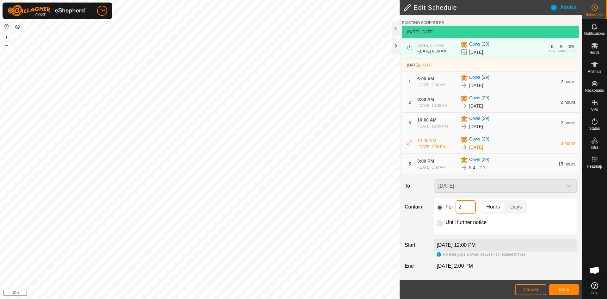
scroll to position [35, 0]
click at [571, 292] on button "Save" at bounding box center [564, 289] width 30 height 11
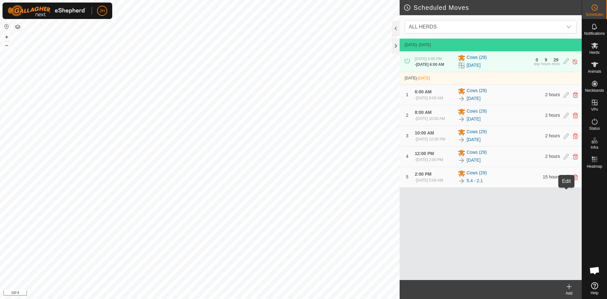
click at [566, 180] on icon at bounding box center [566, 177] width 5 height 6
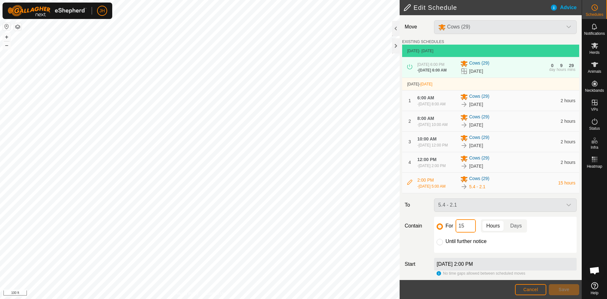
click at [468, 232] on input "15" at bounding box center [466, 225] width 20 height 13
type input "16"
click at [569, 291] on span "Save" at bounding box center [564, 289] width 11 height 5
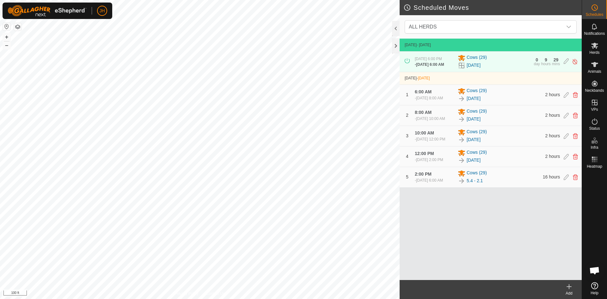
click at [569, 288] on icon at bounding box center [569, 286] width 0 height 4
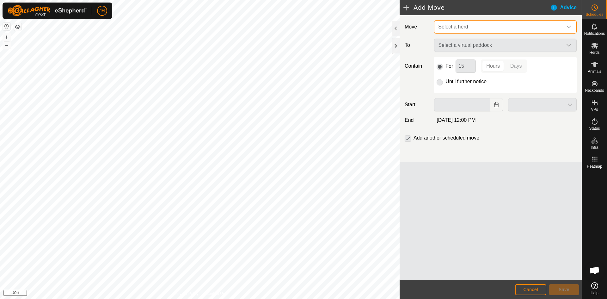
click at [480, 28] on span "Select a herd" at bounding box center [499, 27] width 127 height 13
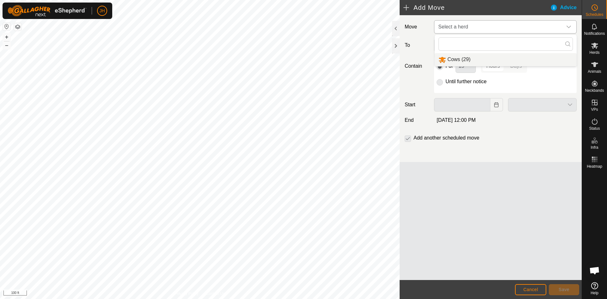
click at [458, 59] on li "Cows (29)" at bounding box center [506, 59] width 142 height 13
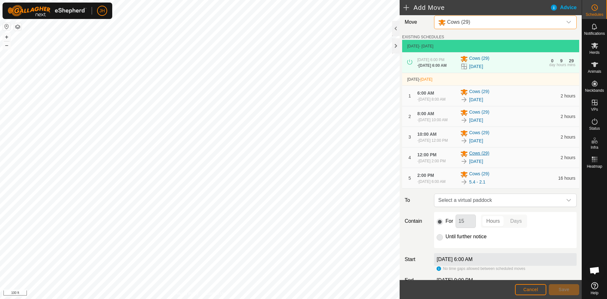
scroll to position [24, 0]
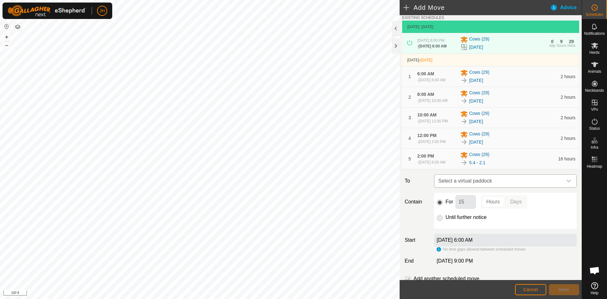
click at [540, 187] on span "Select a virtual paddock" at bounding box center [499, 181] width 127 height 13
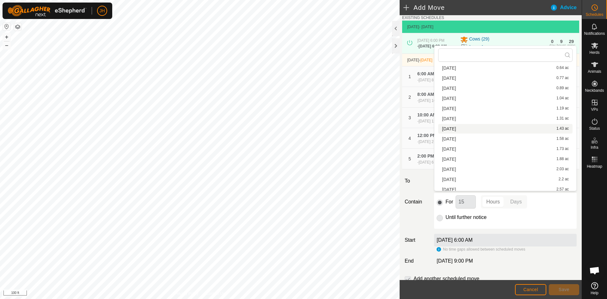
scroll to position [59, 0]
click at [534, 287] on span "Cancel" at bounding box center [530, 289] width 15 height 5
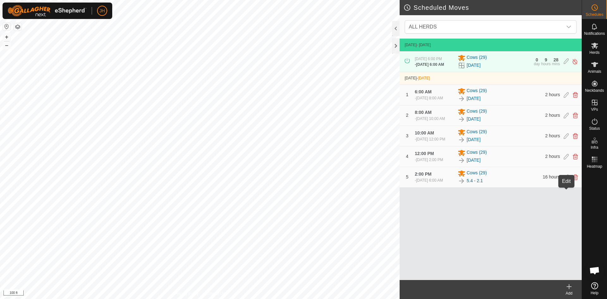
click at [566, 180] on icon at bounding box center [566, 177] width 5 height 6
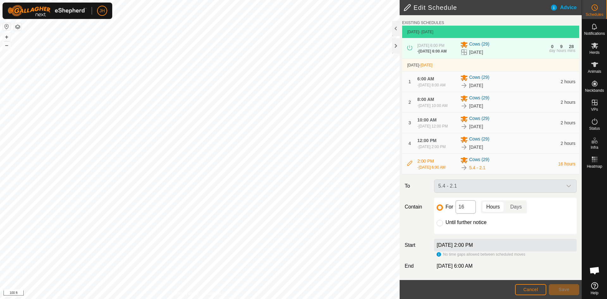
scroll to position [35, 0]
click at [441, 224] on input "Until further notice" at bounding box center [440, 223] width 6 height 6
radio input "true"
click at [567, 290] on span "Save" at bounding box center [564, 289] width 11 height 5
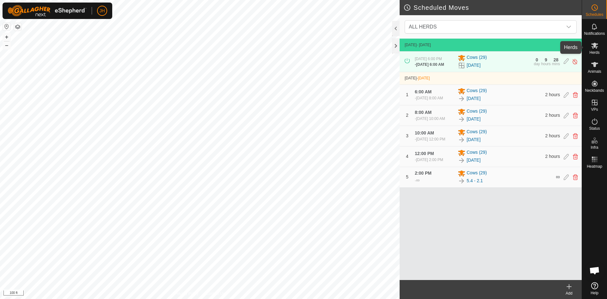
click at [591, 48] on icon at bounding box center [595, 46] width 8 height 8
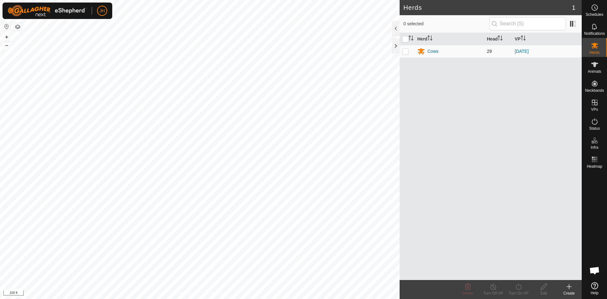
click at [406, 53] on p-checkbox at bounding box center [405, 51] width 6 height 5
checkbox input "true"
click at [436, 53] on div "Cows" at bounding box center [433, 51] width 11 height 7
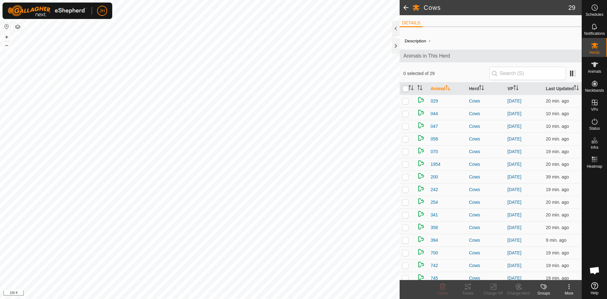
click at [404, 88] on input "checkbox" at bounding box center [405, 89] width 6 height 6
checkbox input "true"
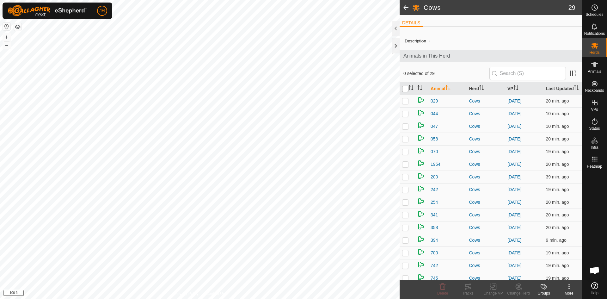
checkbox input "true"
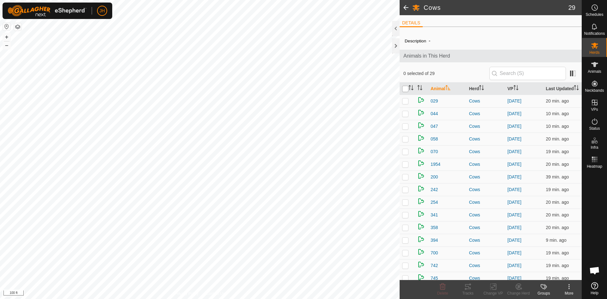
checkbox input "true"
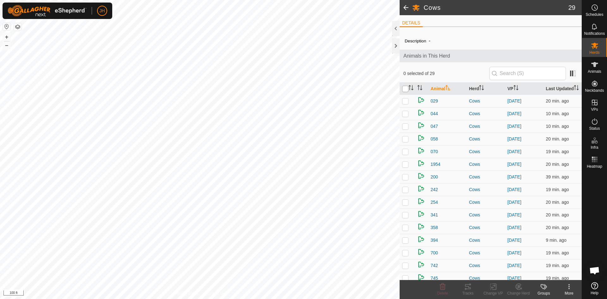
checkbox input "true"
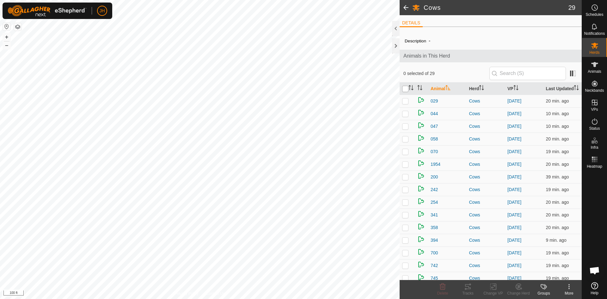
checkbox input "true"
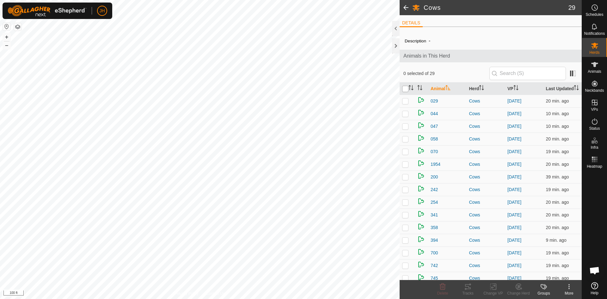
checkbox input "true"
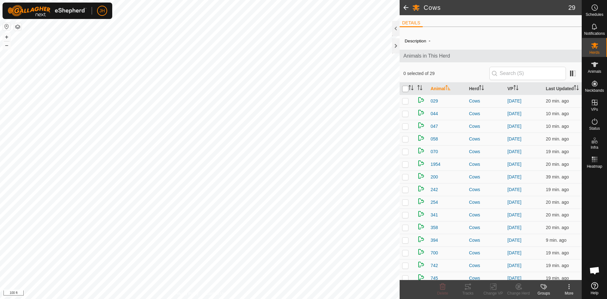
checkbox input "true"
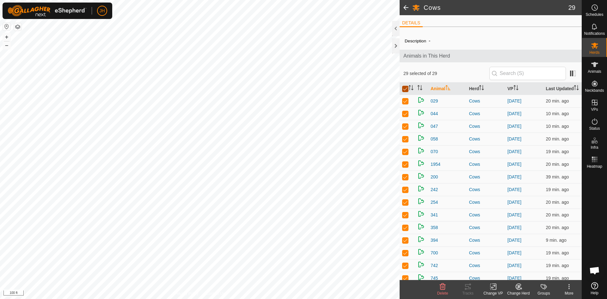
click at [406, 90] on input "checkbox" at bounding box center [405, 89] width 6 height 6
checkbox input "false"
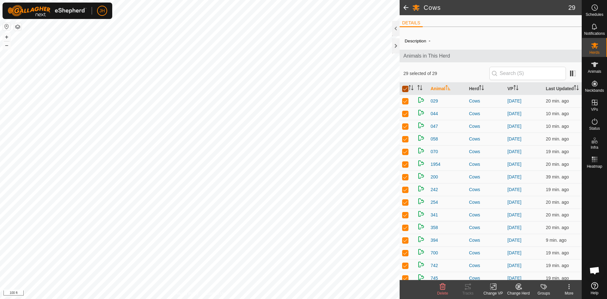
checkbox input "false"
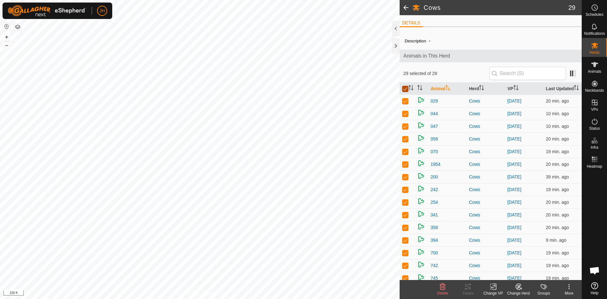
checkbox input "false"
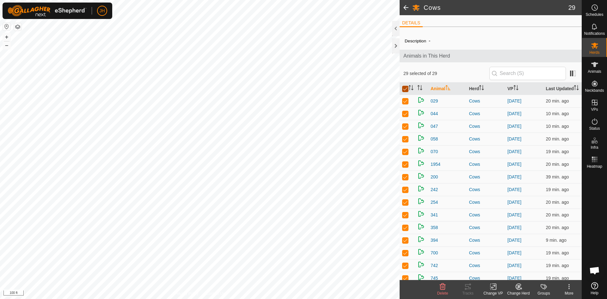
checkbox input "false"
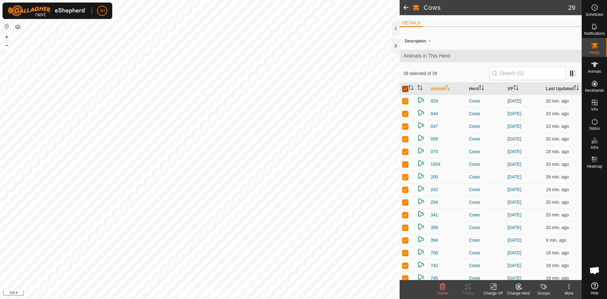
checkbox input "false"
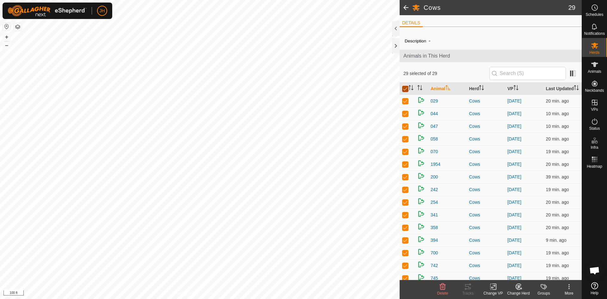
checkbox input "false"
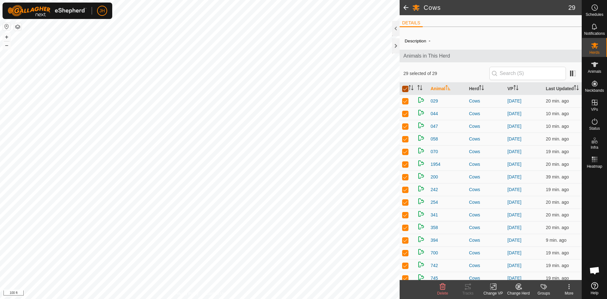
checkbox input "false"
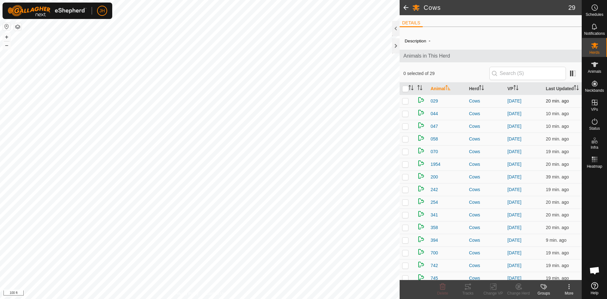
click at [405, 102] on p-checkbox at bounding box center [405, 100] width 6 height 5
checkbox input "true"
click at [469, 290] on div "Tracks" at bounding box center [467, 293] width 25 height 6
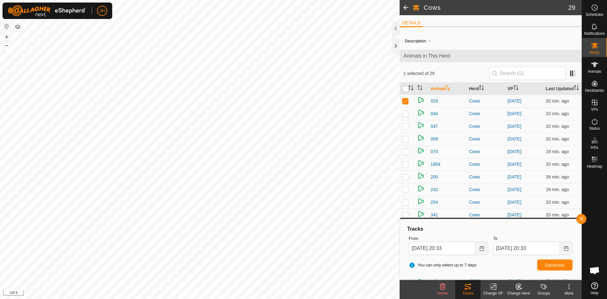
click at [404, 89] on input "checkbox" at bounding box center [405, 89] width 6 height 6
checkbox input "true"
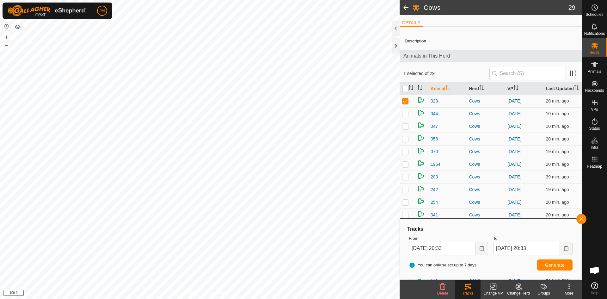
checkbox input "true"
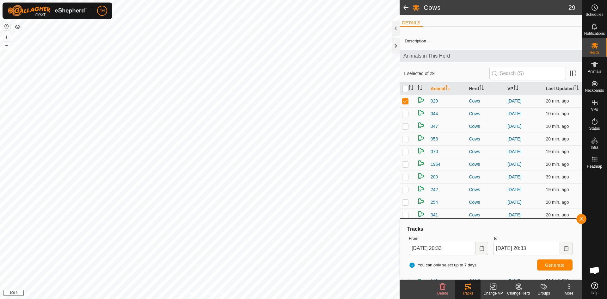
checkbox input "true"
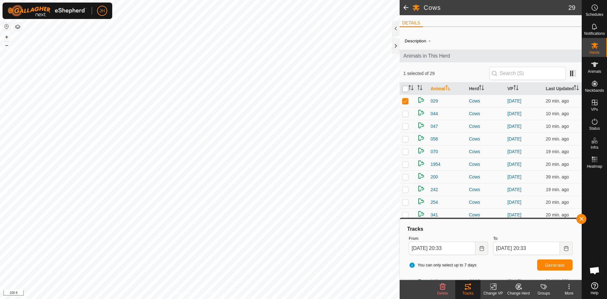
checkbox input "true"
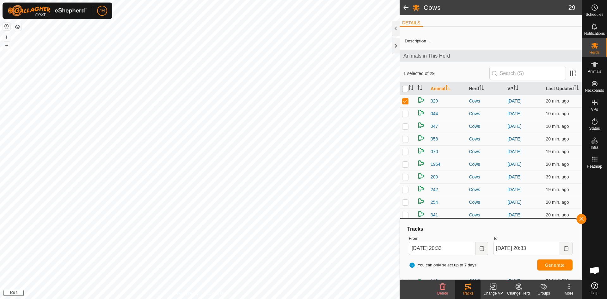
checkbox input "true"
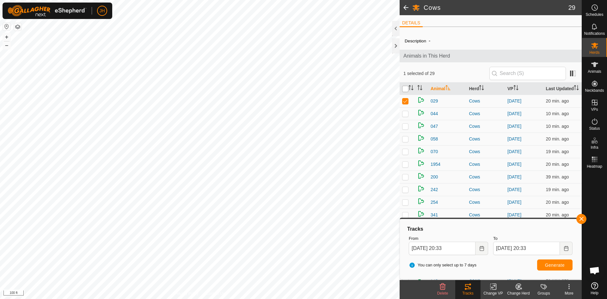
checkbox input "true"
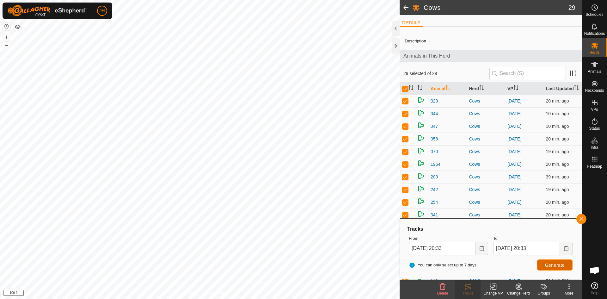
click at [556, 267] on span "Generate" at bounding box center [555, 264] width 20 height 5
